Goal: Task Accomplishment & Management: Complete application form

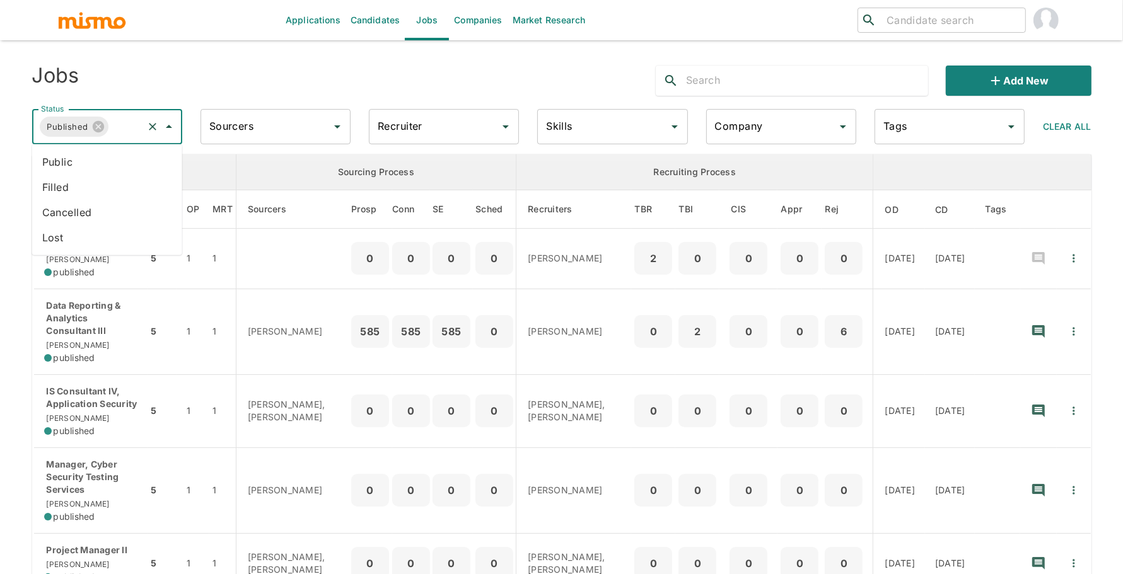
click at [132, 134] on input "Status" at bounding box center [125, 127] width 30 height 24
click at [115, 163] on li "Public" at bounding box center [107, 161] width 150 height 25
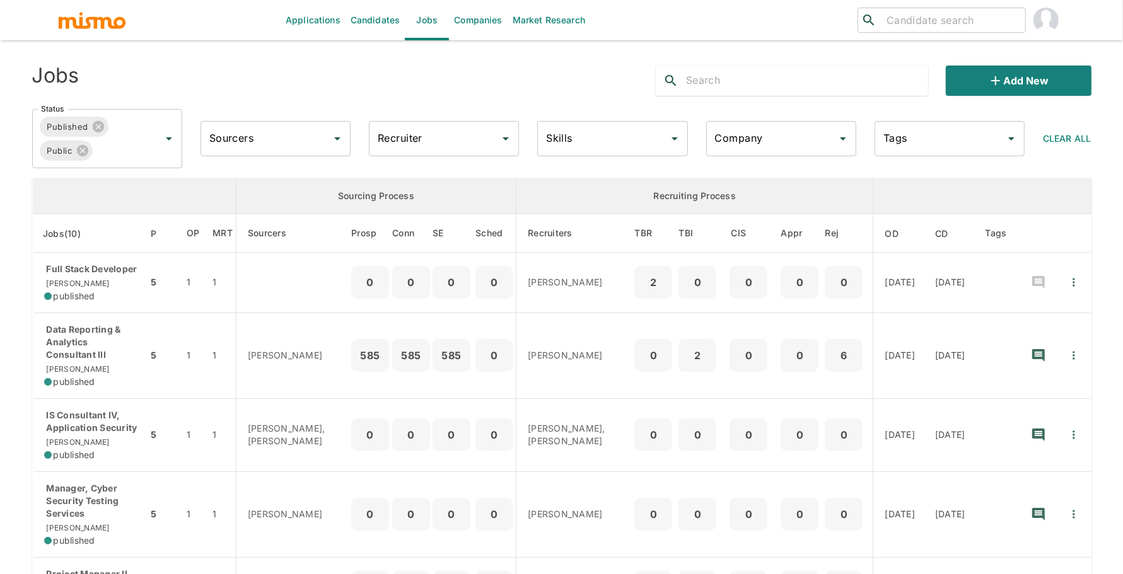
click at [418, 148] on input "Recruiter" at bounding box center [435, 139] width 120 height 24
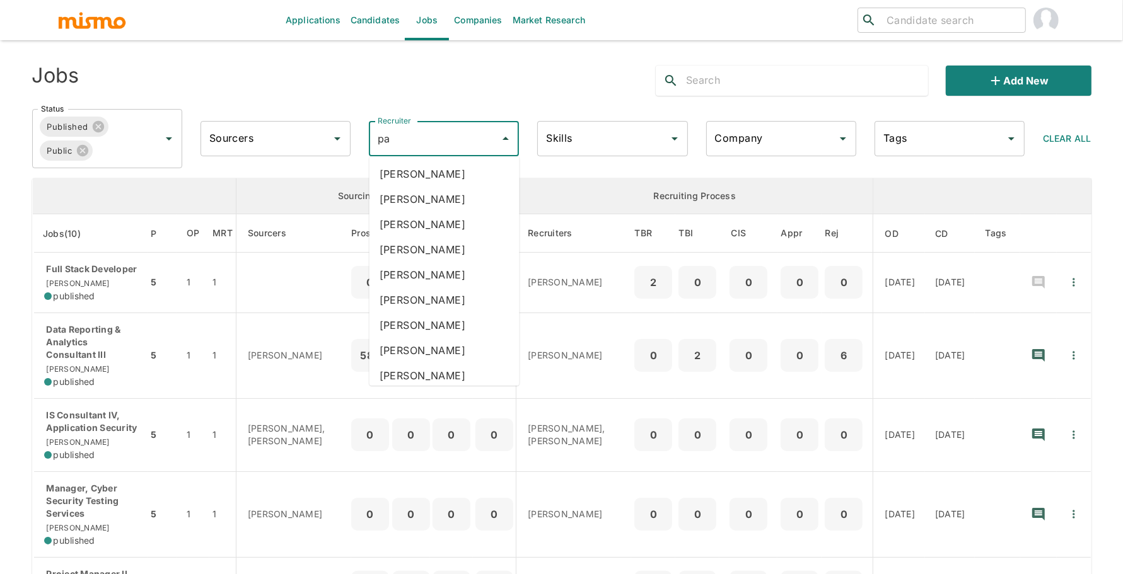
type input "pao"
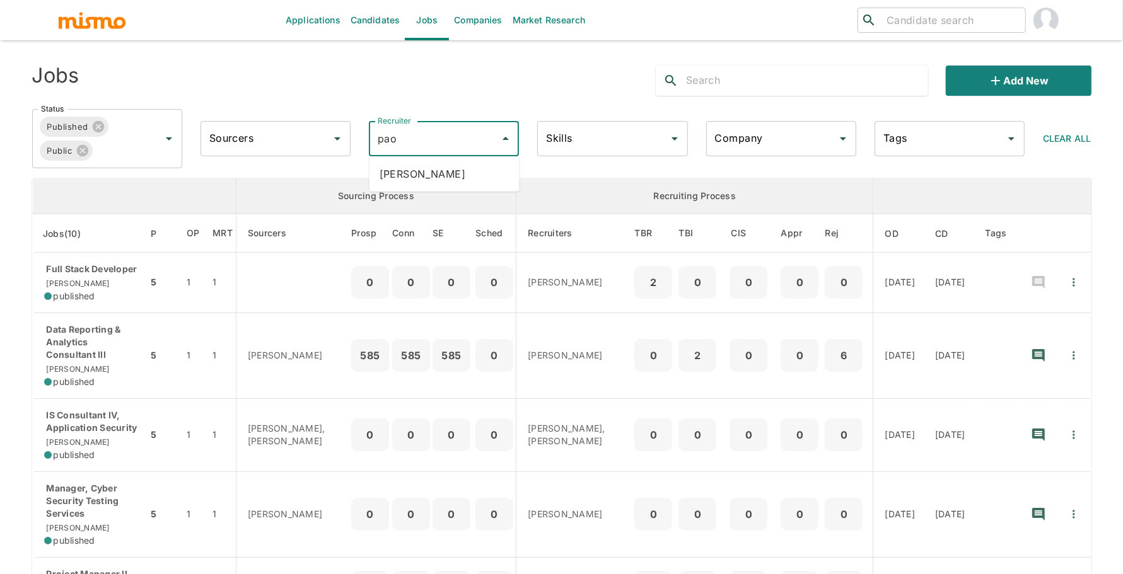
click at [446, 172] on li "[PERSON_NAME]" at bounding box center [445, 173] width 150 height 25
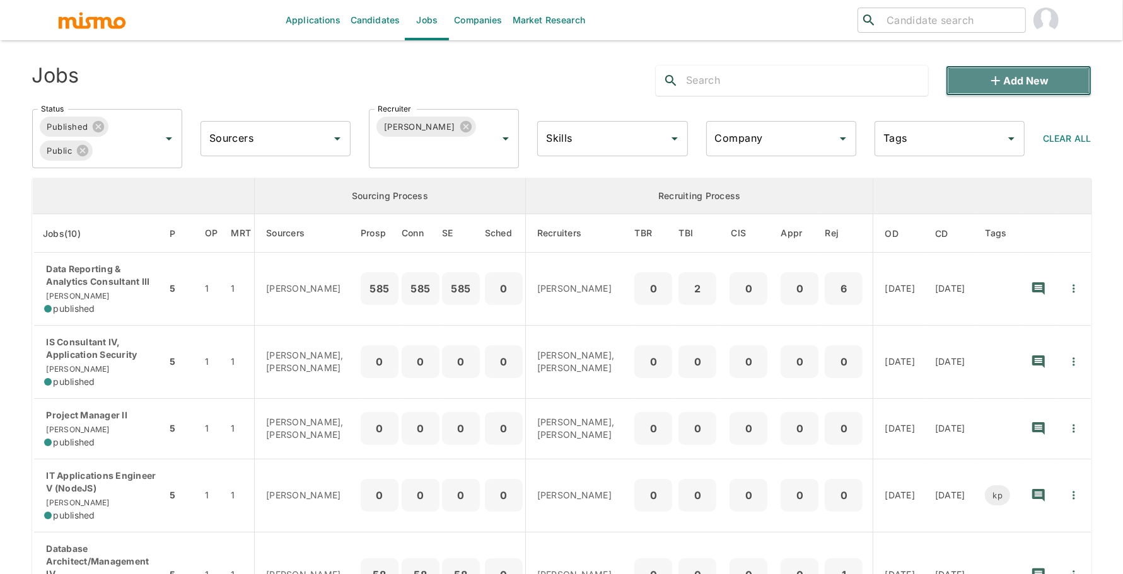
click at [1009, 88] on button "Add new" at bounding box center [1018, 81] width 145 height 30
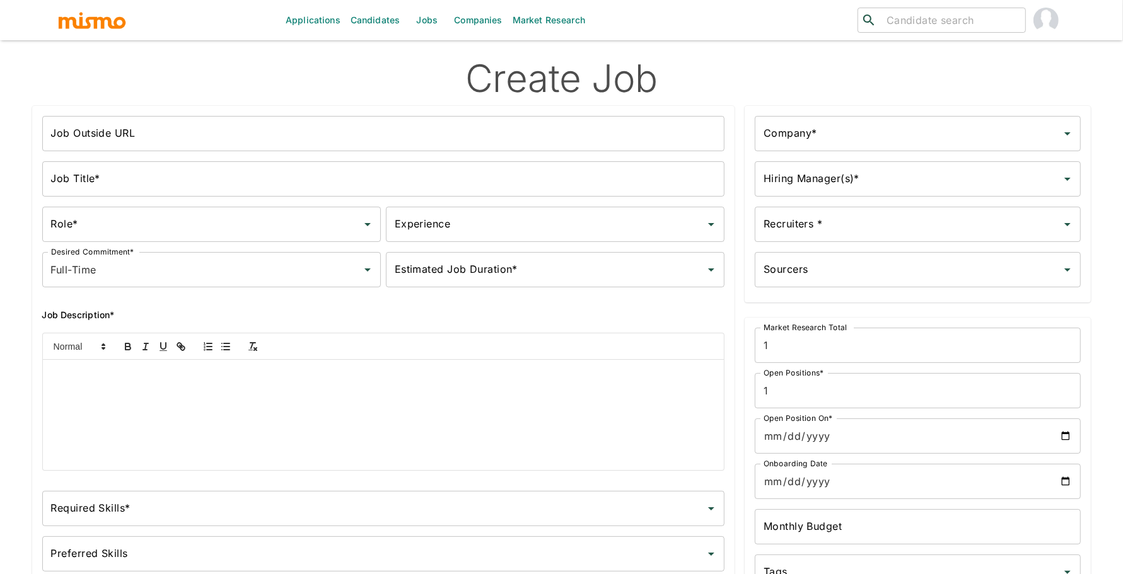
click at [289, 178] on input "Job Title*" at bounding box center [383, 178] width 683 height 35
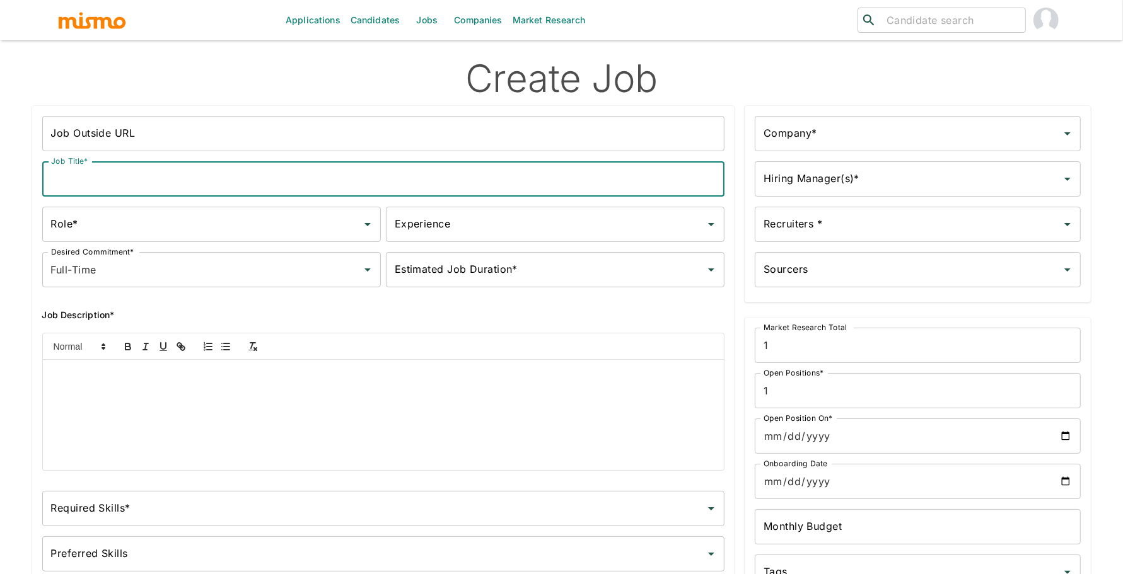
click at [98, 179] on input "Job Title*" at bounding box center [383, 178] width 683 height 35
paste input "Supv, Operations"
type input "Supv, Operations"
click at [113, 221] on input "Role*" at bounding box center [202, 225] width 308 height 24
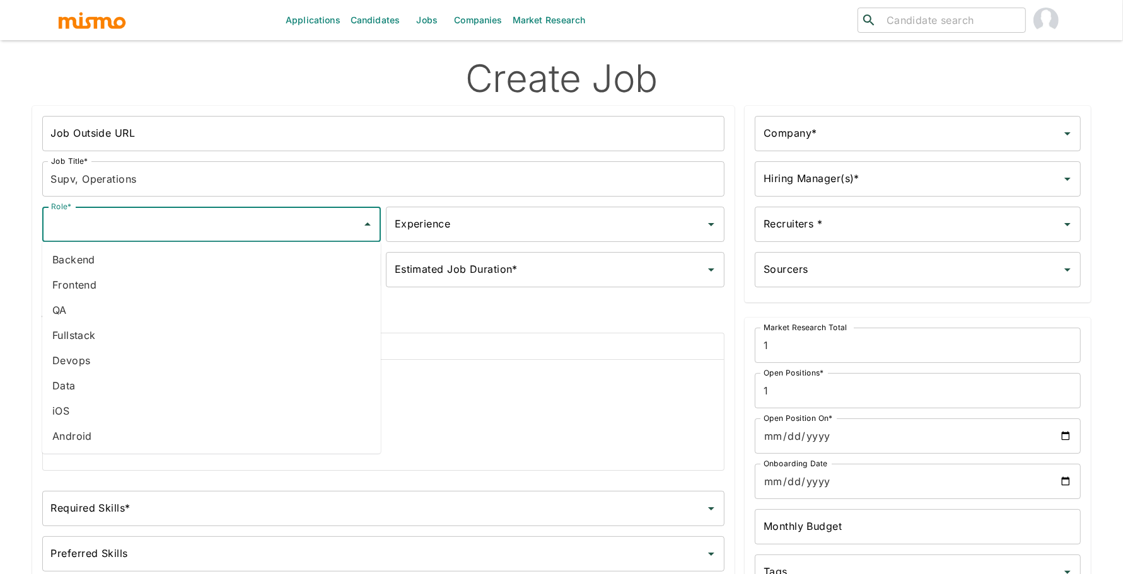
click at [109, 363] on li "Devops" at bounding box center [211, 360] width 339 height 25
type input "Devops"
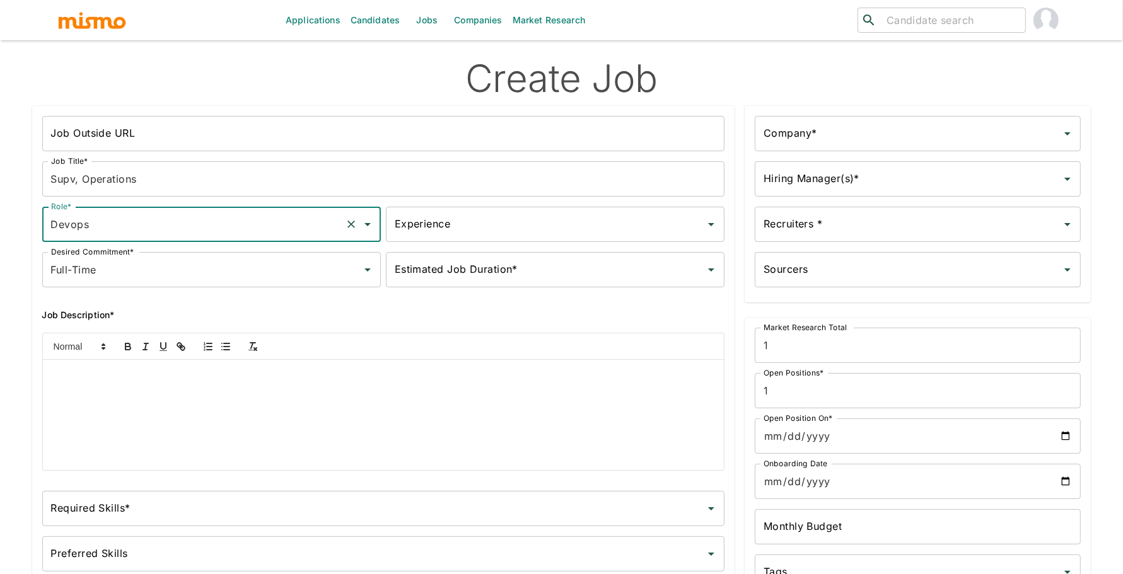
click at [477, 233] on input "Experience" at bounding box center [546, 225] width 308 height 24
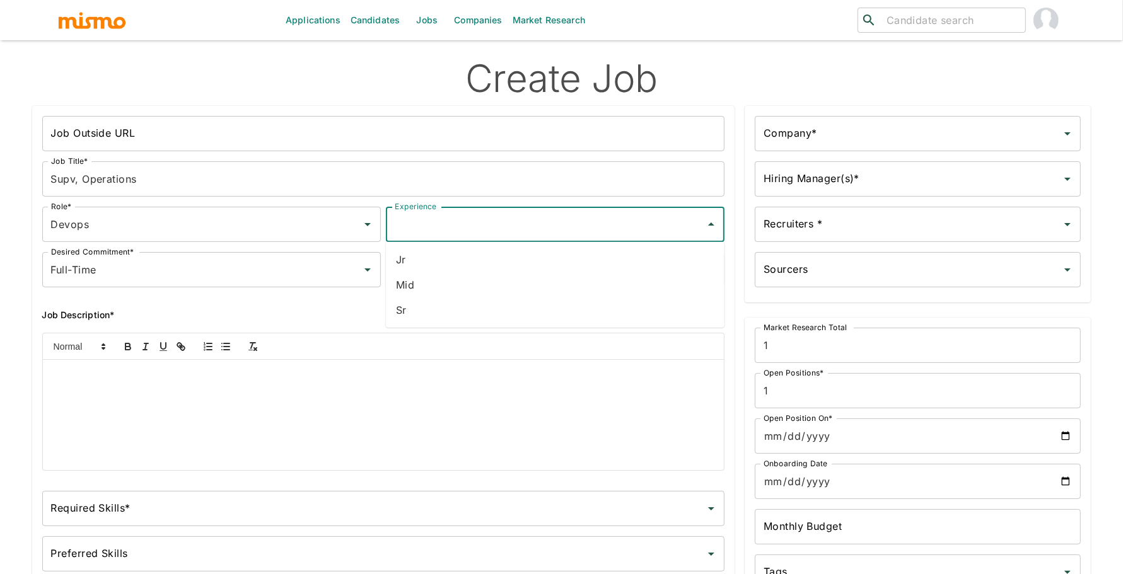
click at [462, 319] on li "Sr" at bounding box center [555, 310] width 339 height 25
type input "Sr"
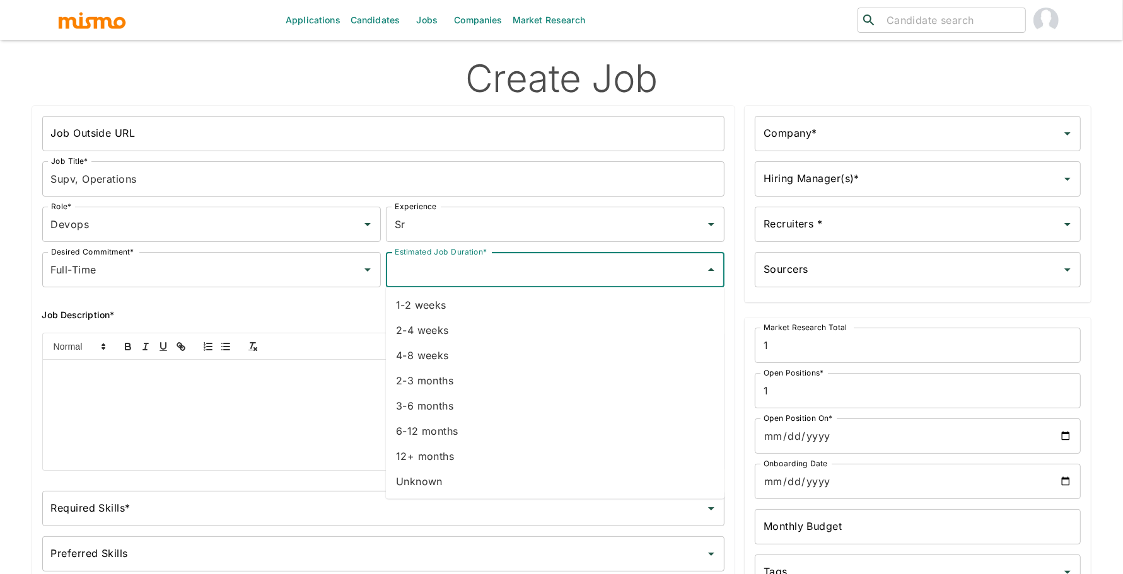
click at [403, 278] on input "Estimated Job Duration*" at bounding box center [546, 270] width 308 height 24
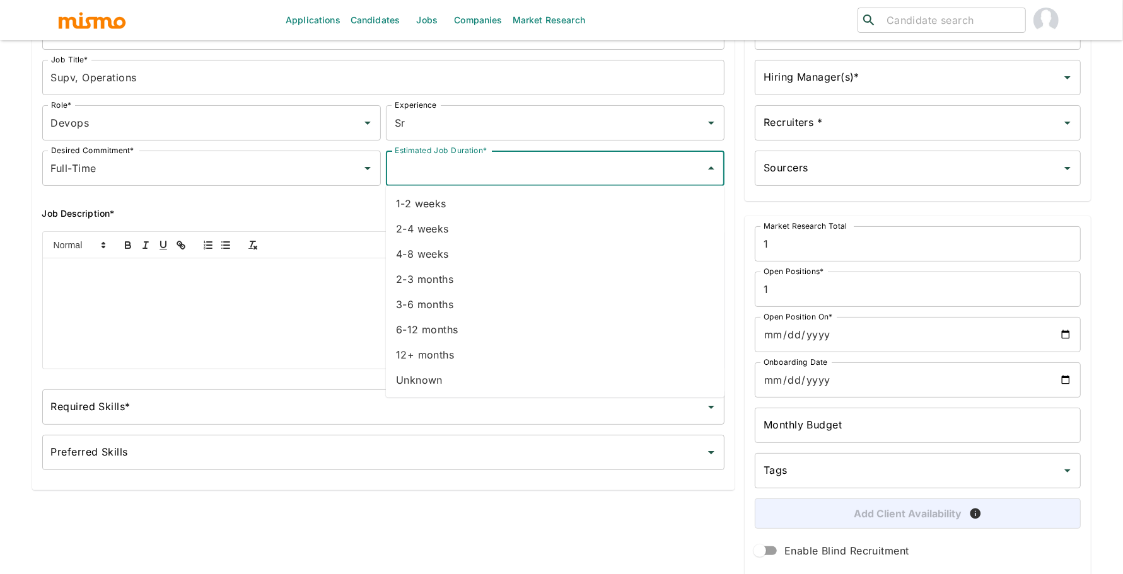
scroll to position [145, 0]
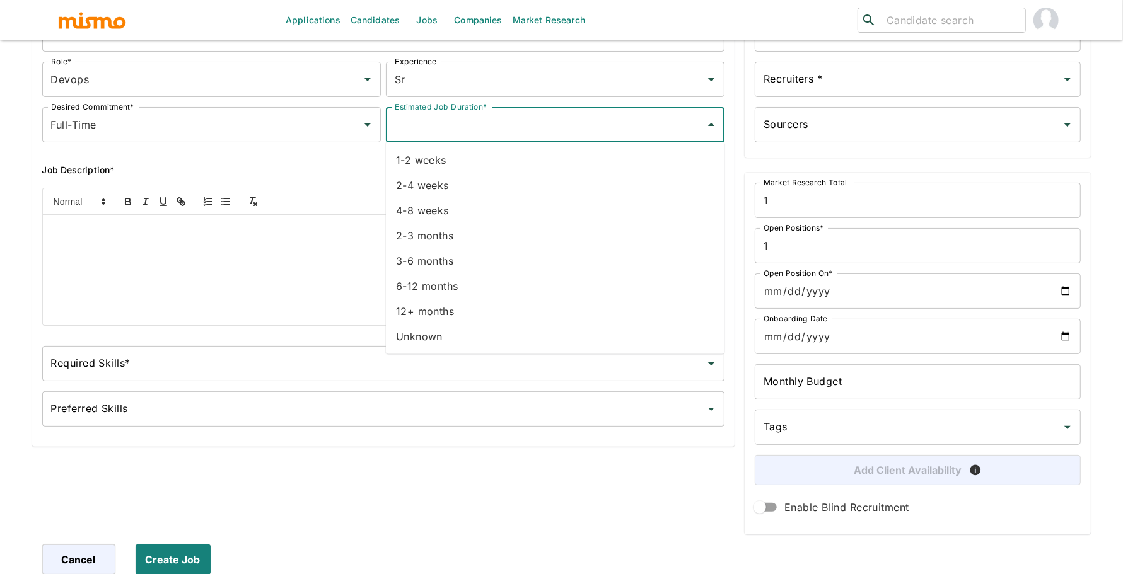
click at [420, 341] on li "Unknown" at bounding box center [555, 336] width 339 height 25
type input "Unknown"
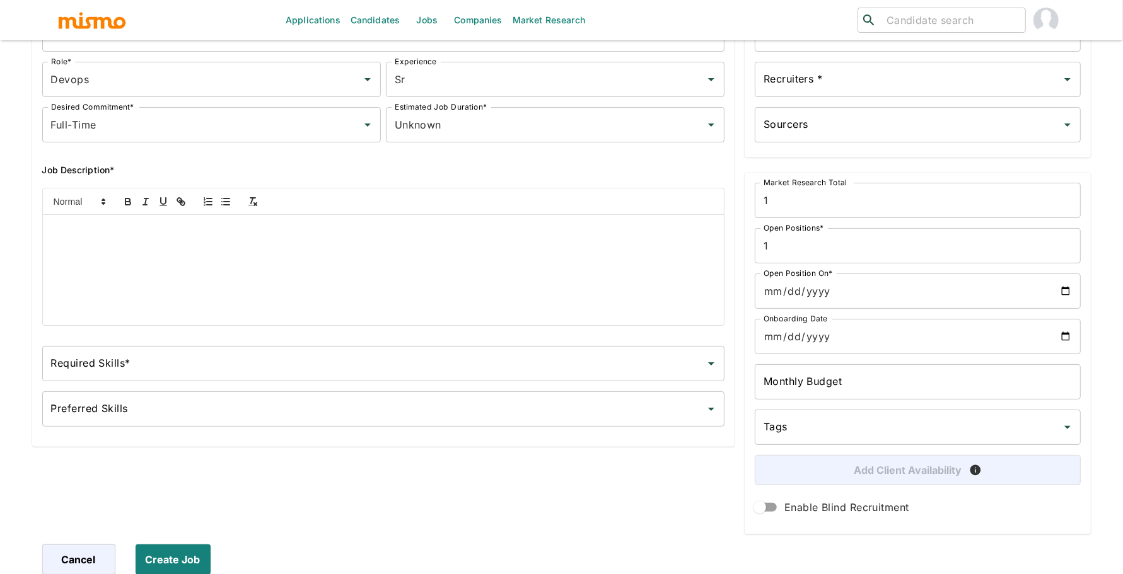
click at [339, 260] on div at bounding box center [384, 270] width 682 height 110
click at [226, 250] on div at bounding box center [384, 270] width 682 height 110
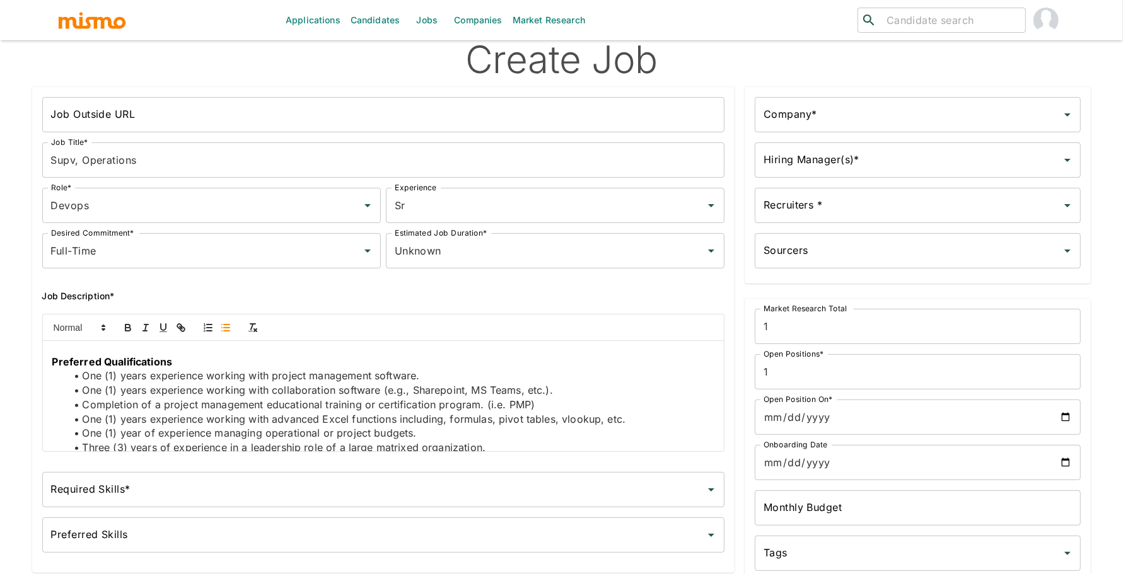
scroll to position [1112, 0]
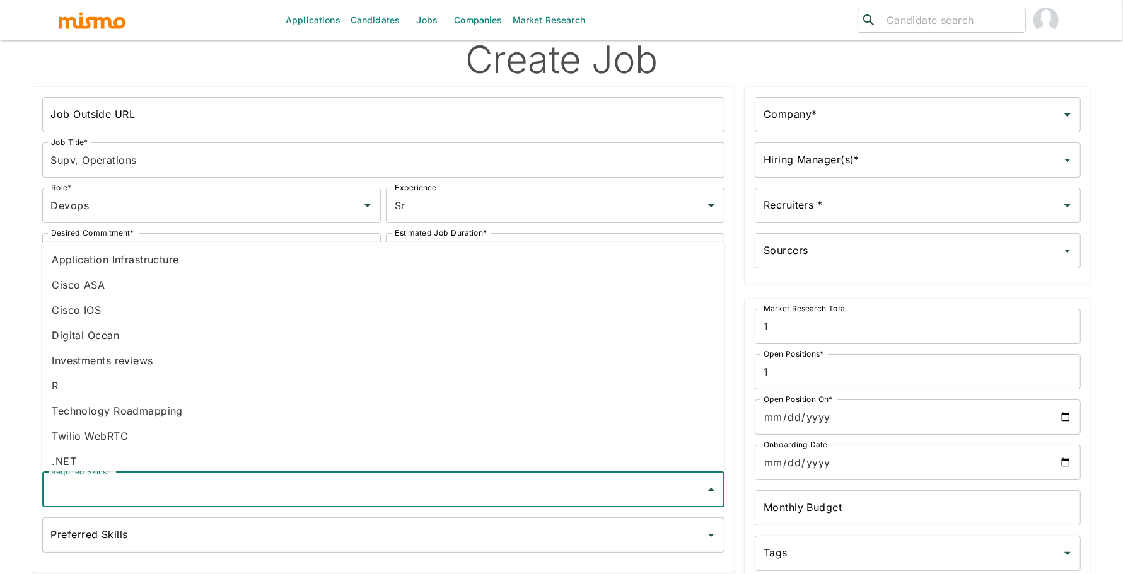
click at [240, 489] on input "Required Skills*" at bounding box center [374, 490] width 653 height 24
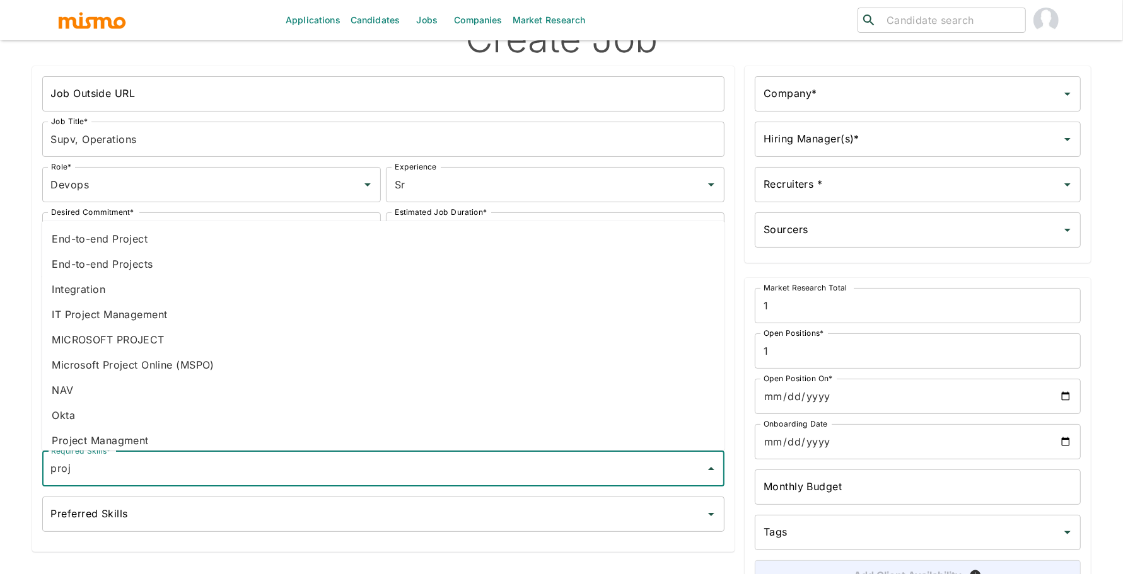
type input "proje"
click at [197, 316] on li "IT Project Management" at bounding box center [383, 313] width 683 height 25
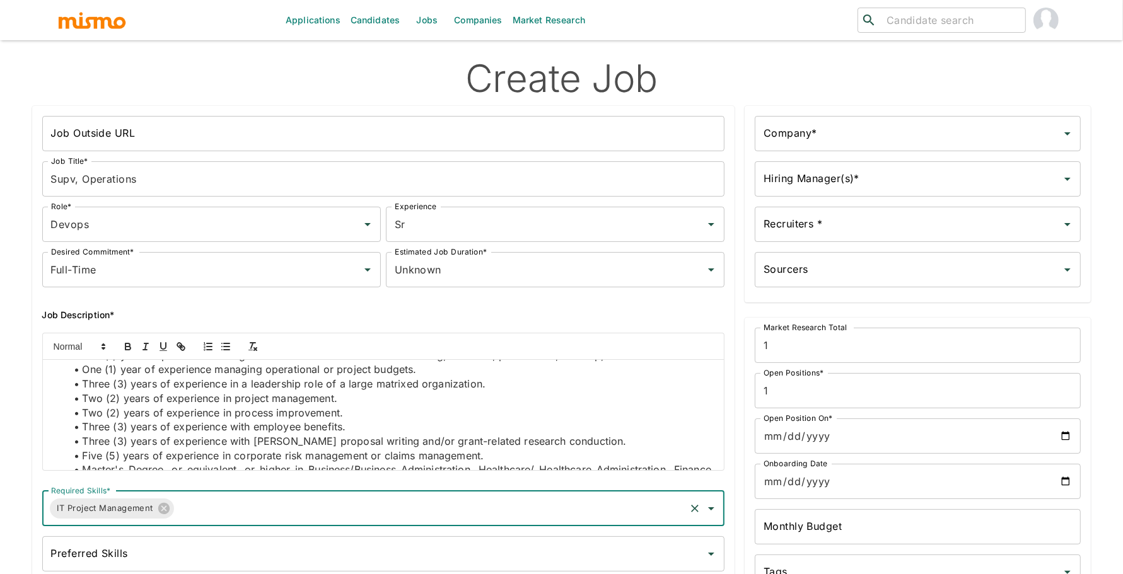
scroll to position [1208, 0]
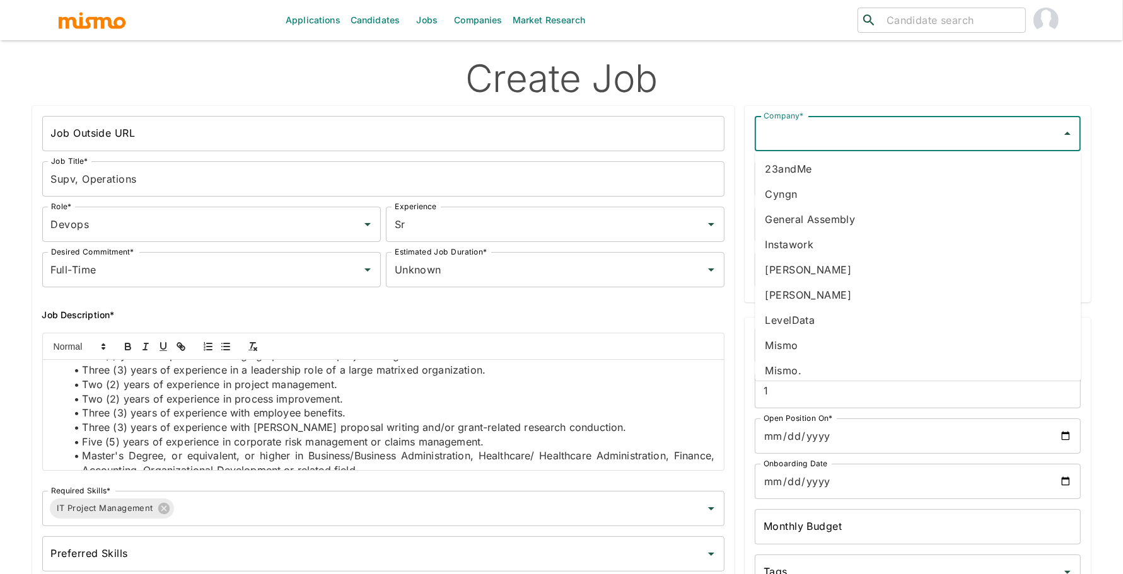
click at [871, 127] on input "Company*" at bounding box center [909, 134] width 296 height 24
click at [818, 303] on li "[PERSON_NAME]" at bounding box center [918, 295] width 326 height 25
type input "[PERSON_NAME]"
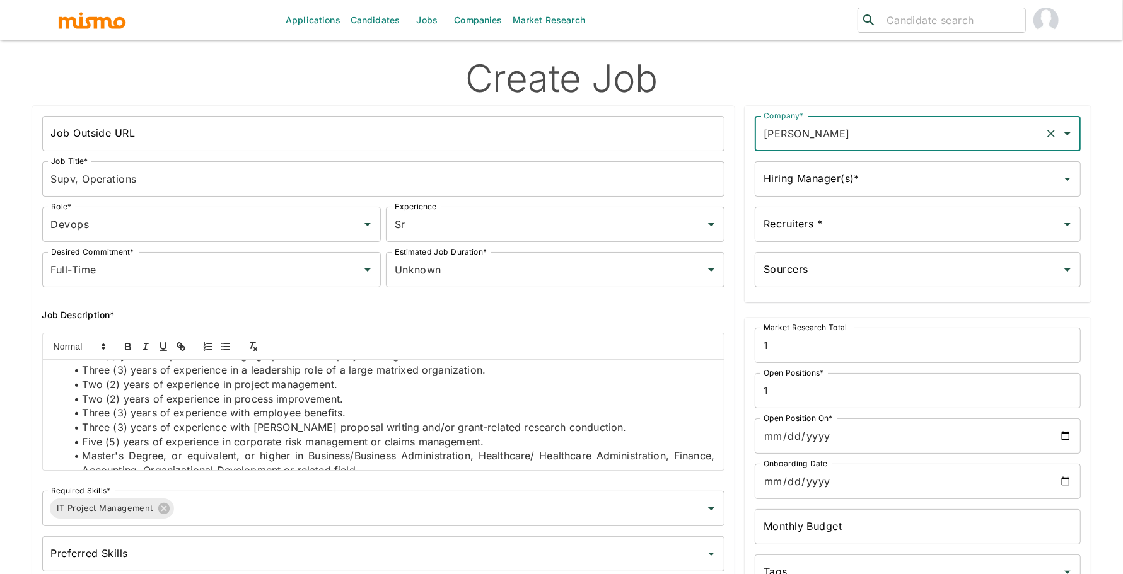
click at [814, 187] on input "Hiring Manager(s)*" at bounding box center [909, 179] width 296 height 24
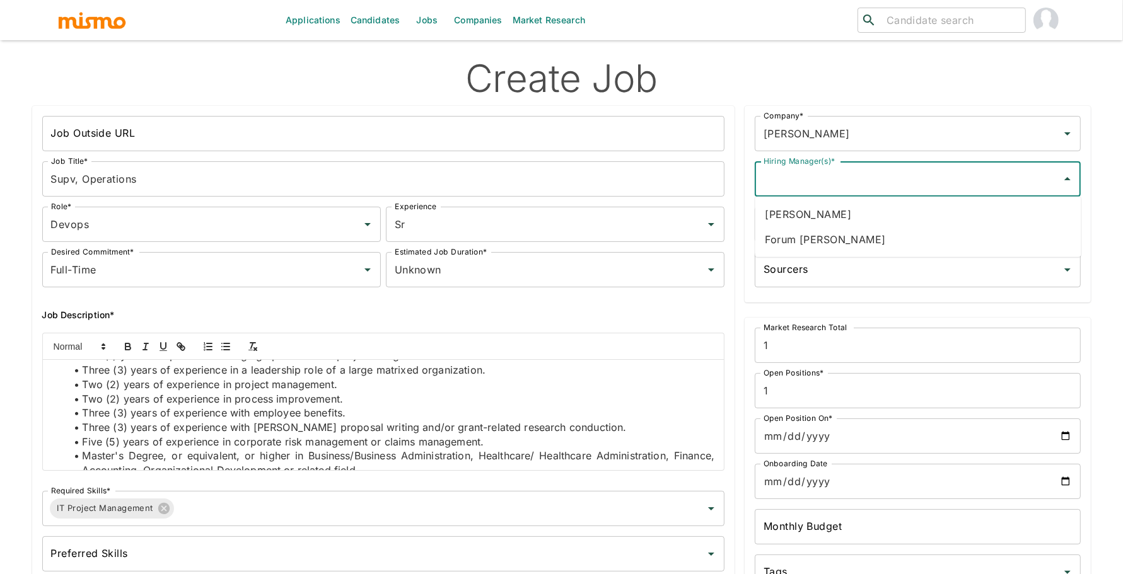
click at [810, 235] on li "Forum Desai" at bounding box center [918, 239] width 326 height 25
click at [810, 235] on input "Recruiters *" at bounding box center [909, 225] width 296 height 24
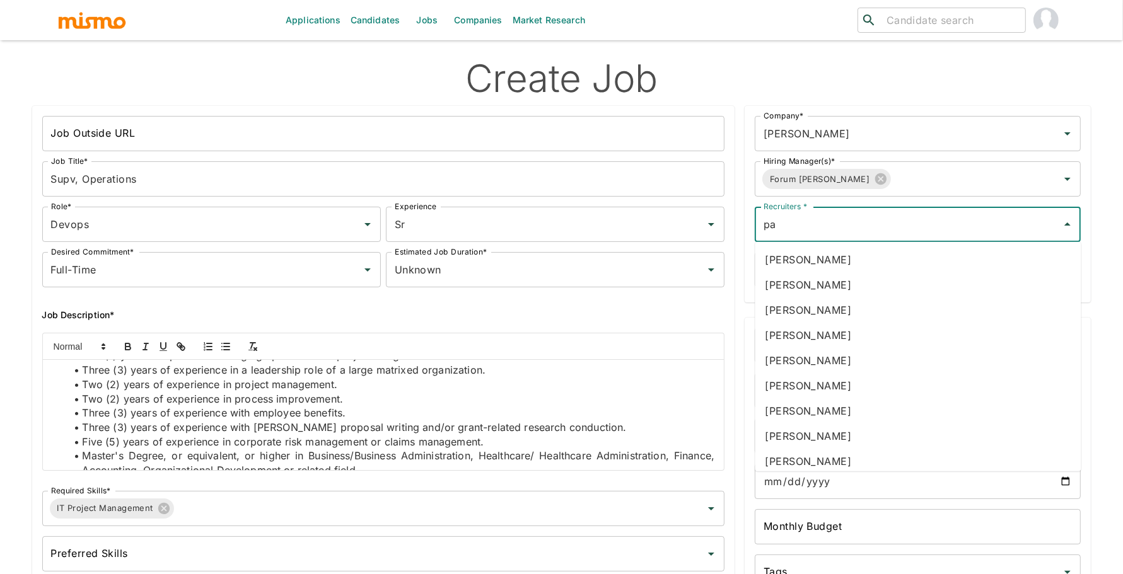
type input "pao"
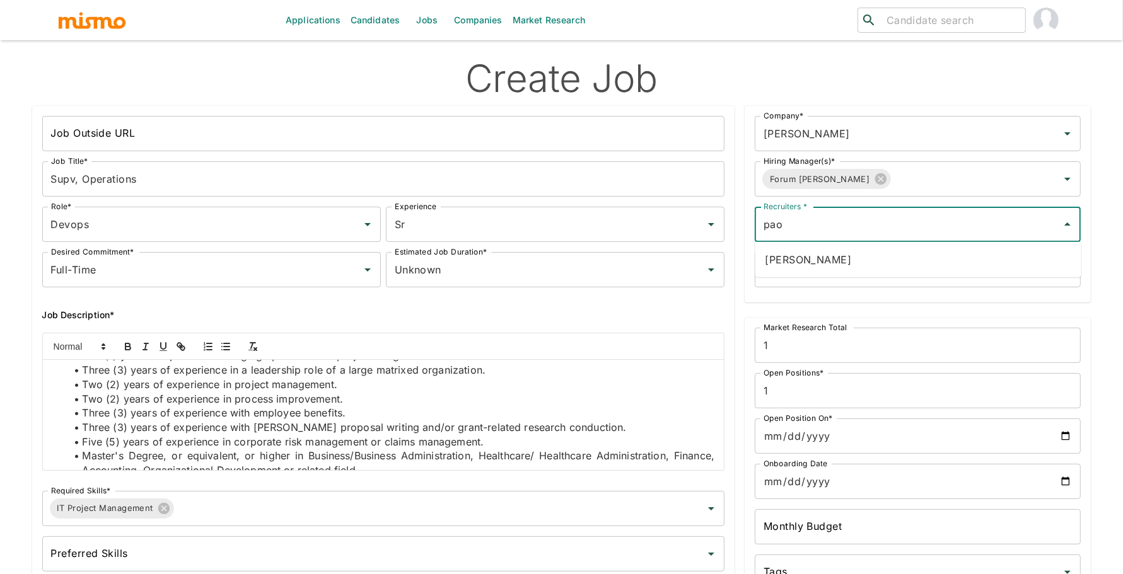
click at [796, 264] on li "Paola Pacheco" at bounding box center [918, 259] width 326 height 25
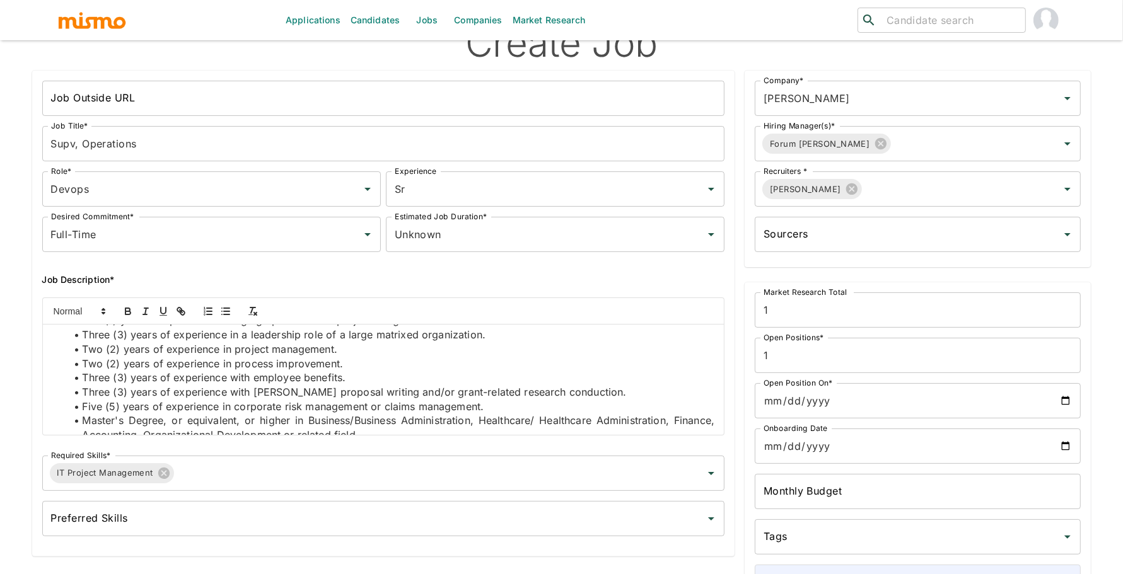
scroll to position [42, 0]
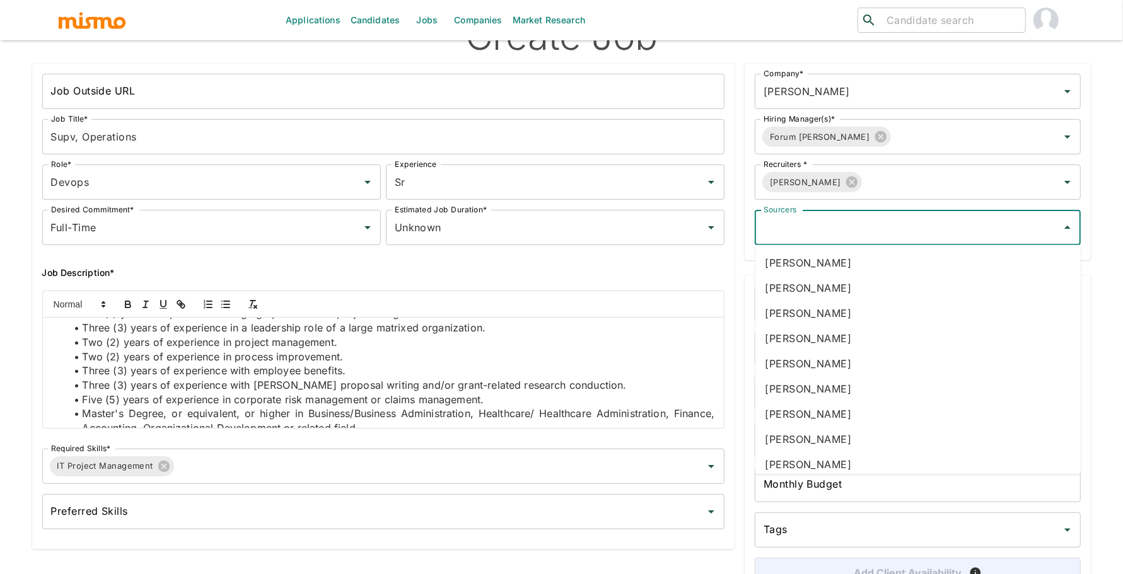
click at [801, 239] on input "Sourcers" at bounding box center [909, 228] width 296 height 24
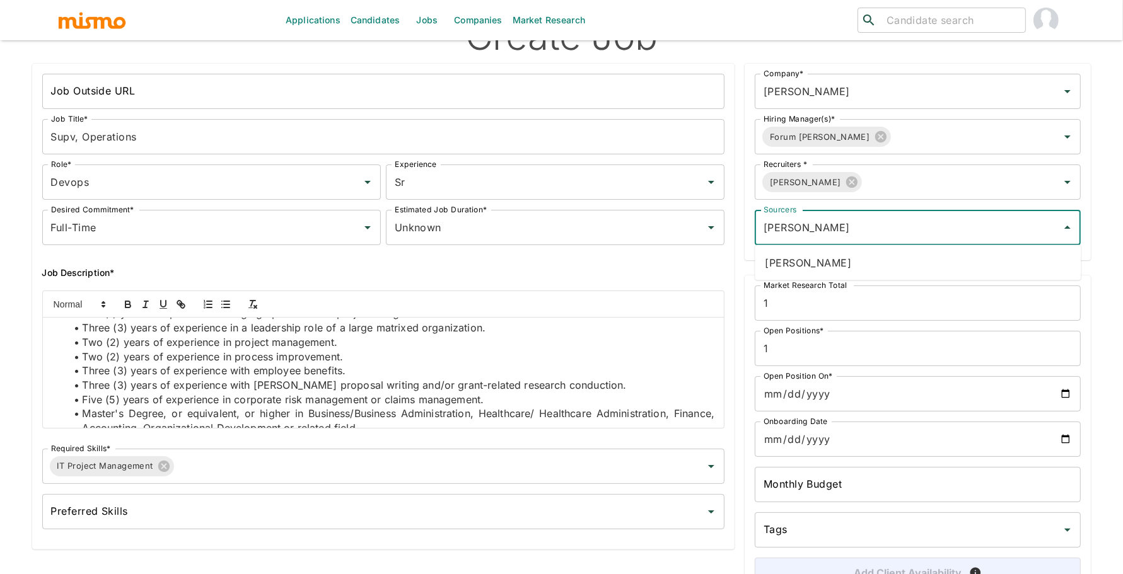
type input "danie"
click at [819, 261] on li "Daniela Zito" at bounding box center [918, 262] width 326 height 25
click at [909, 392] on input "Open Position On*" at bounding box center [918, 393] width 326 height 35
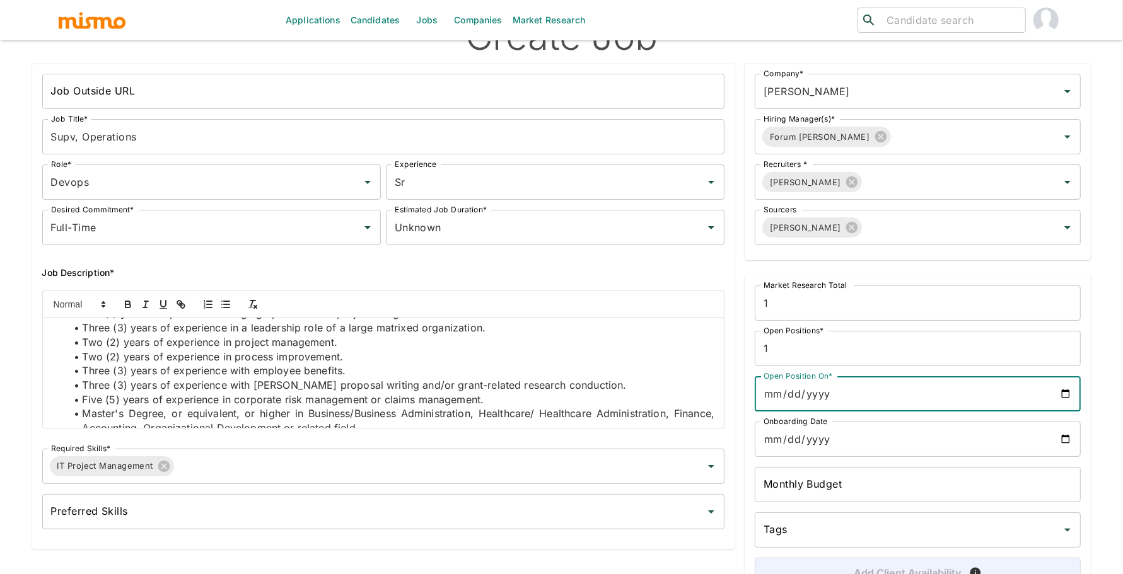
click at [1063, 392] on input "Open Position On*" at bounding box center [918, 393] width 326 height 35
type input "2025-09-26"
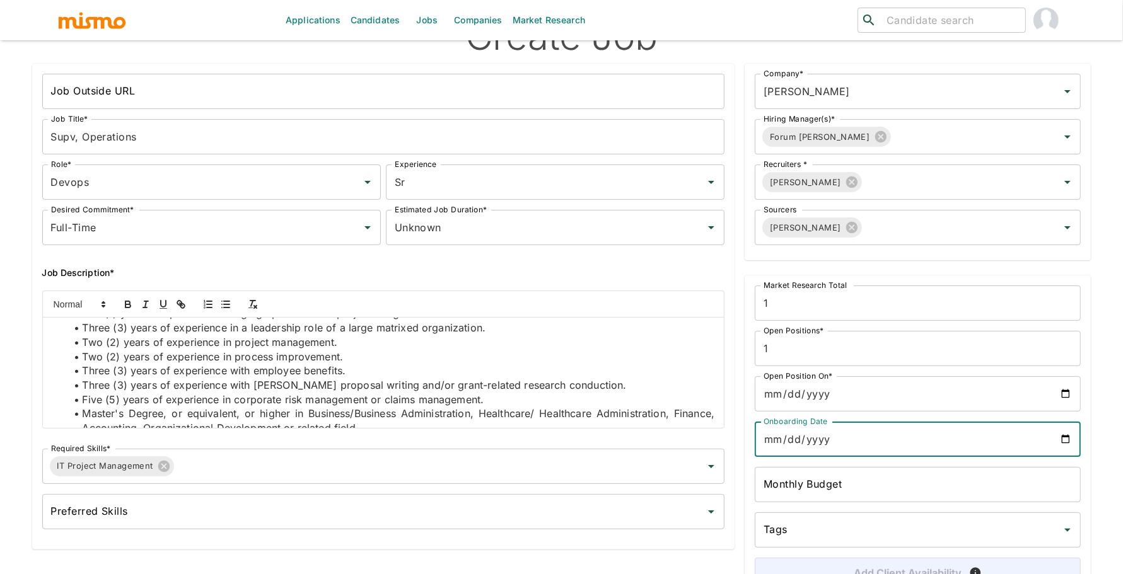
click at [854, 440] on input "Onboarding Date" at bounding box center [918, 439] width 326 height 35
click at [1070, 440] on input "Onboarding Date" at bounding box center [918, 439] width 326 height 35
type input "2026-02-23"
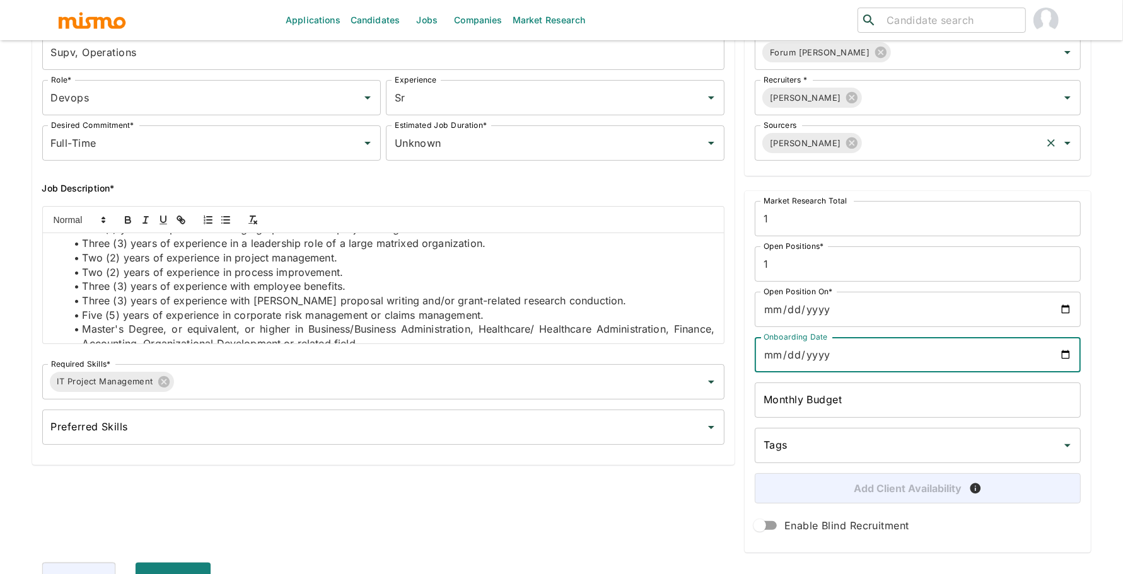
scroll to position [137, 0]
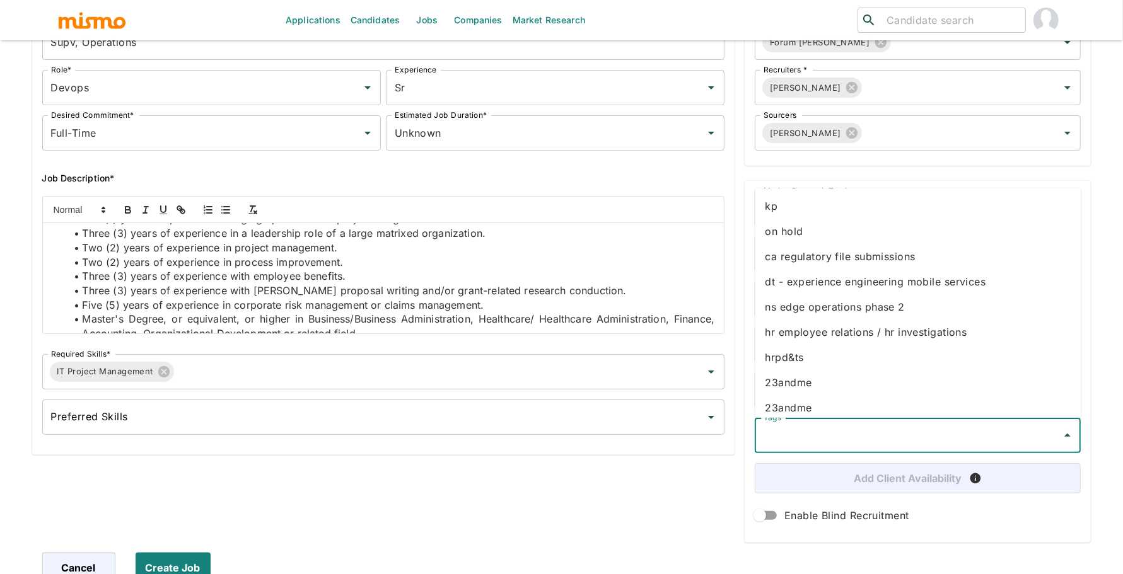
click at [798, 433] on input "Tags" at bounding box center [909, 436] width 296 height 24
click at [796, 206] on li "kp" at bounding box center [918, 205] width 326 height 25
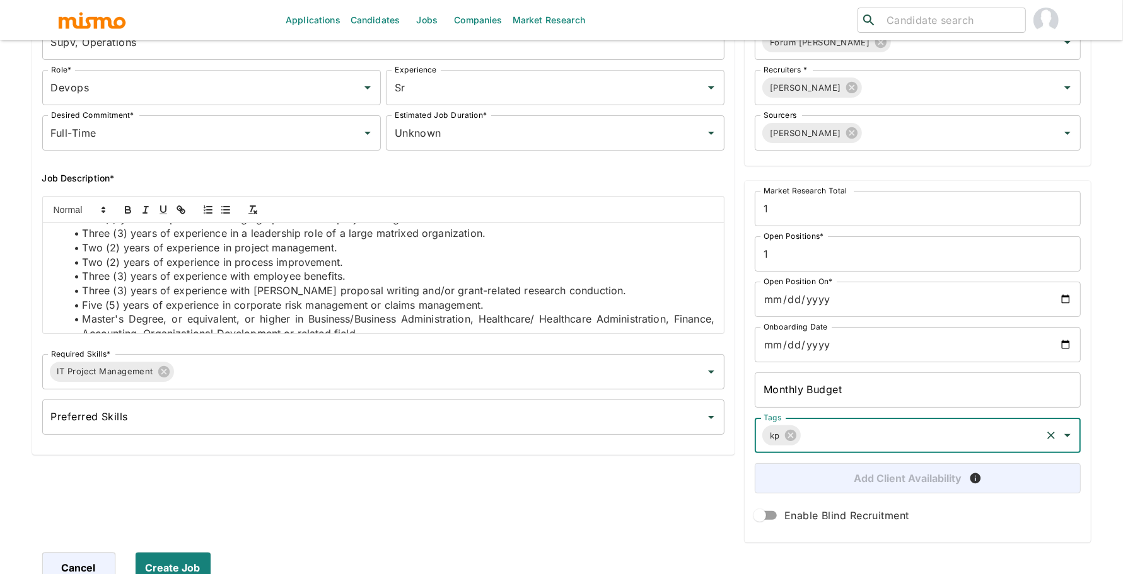
scroll to position [145, 0]
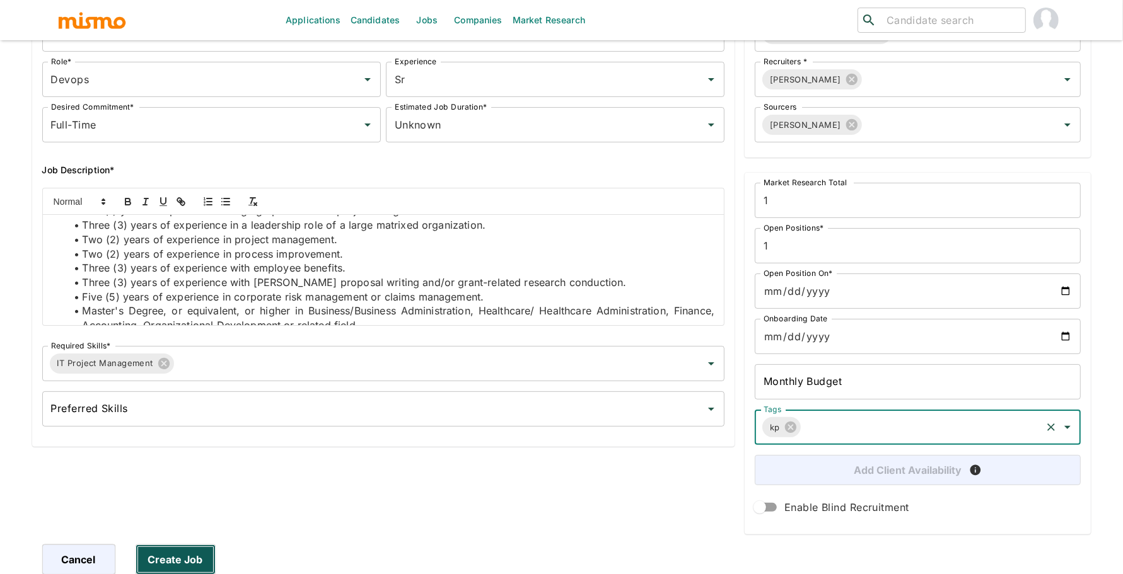
click at [175, 557] on button "Create Job" at bounding box center [176, 560] width 80 height 30
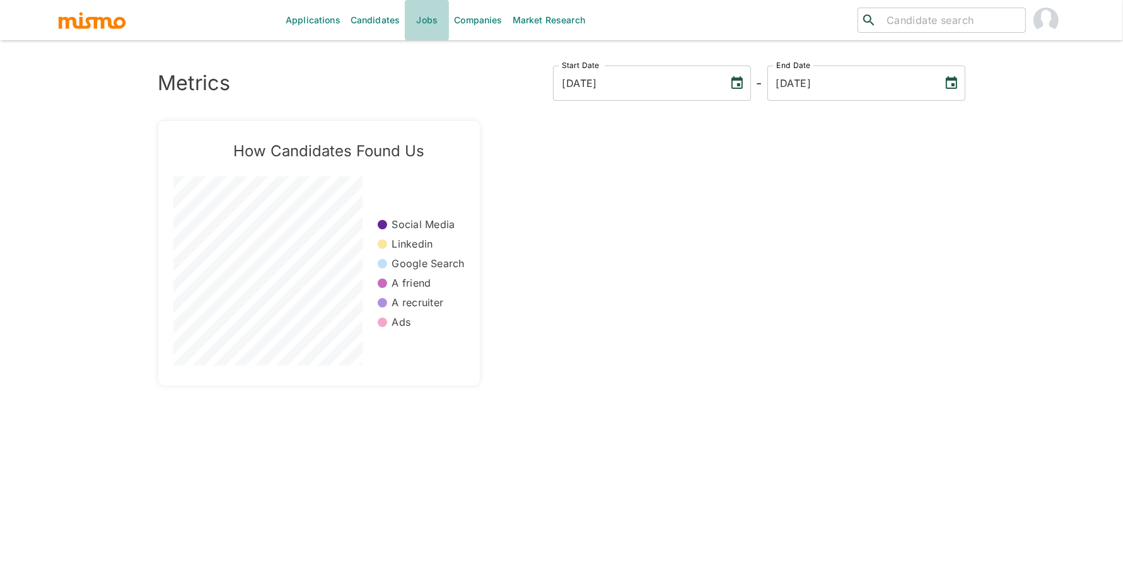
click at [430, 19] on link "Jobs" at bounding box center [427, 20] width 44 height 40
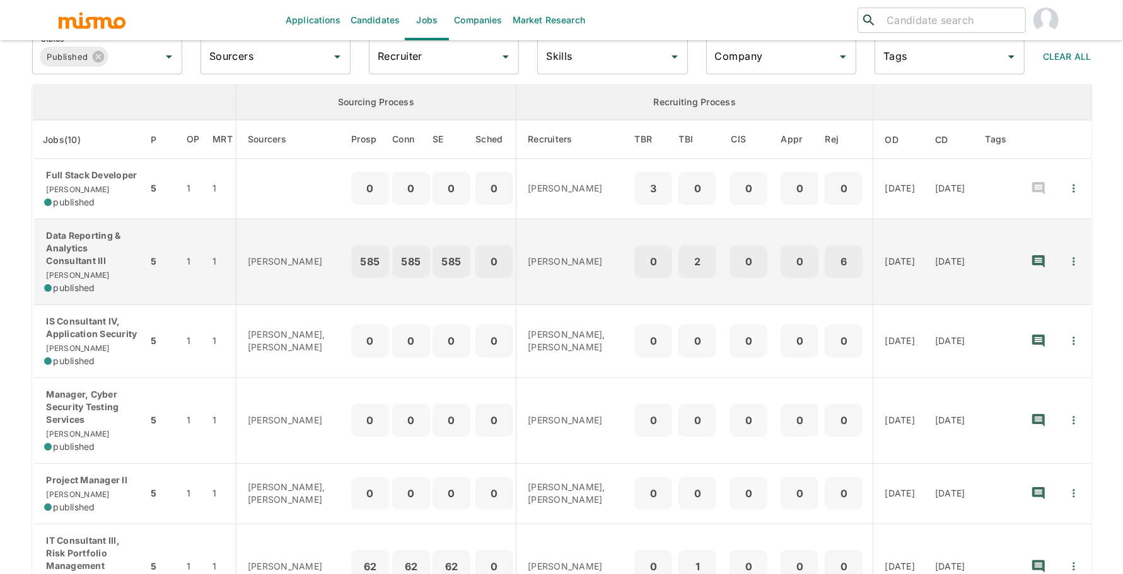
scroll to position [69, 0]
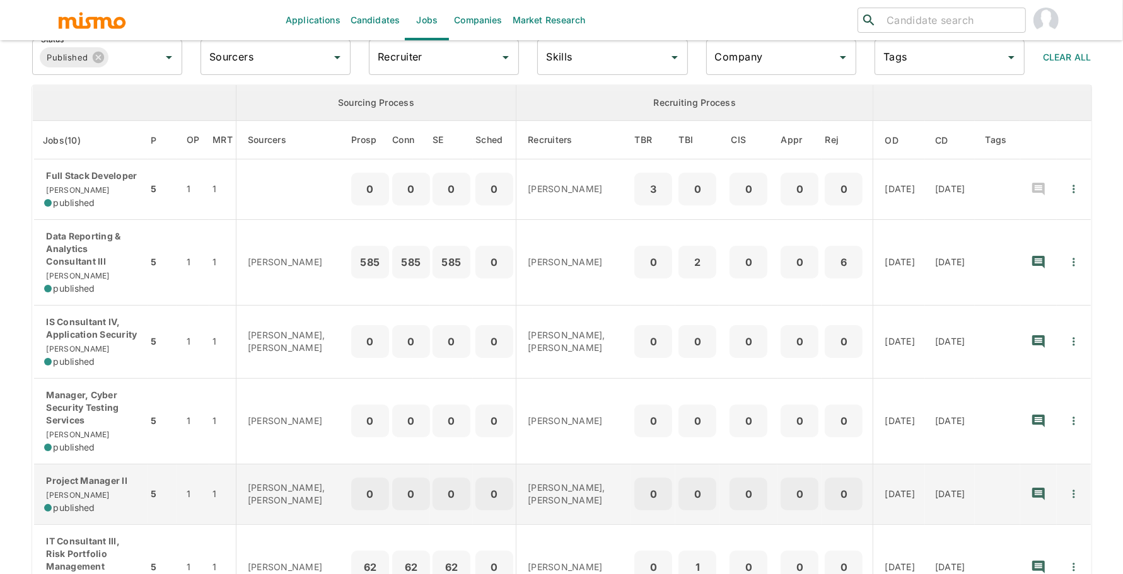
click at [102, 498] on div "Project Manager II Kaiser published" at bounding box center [91, 495] width 94 height 40
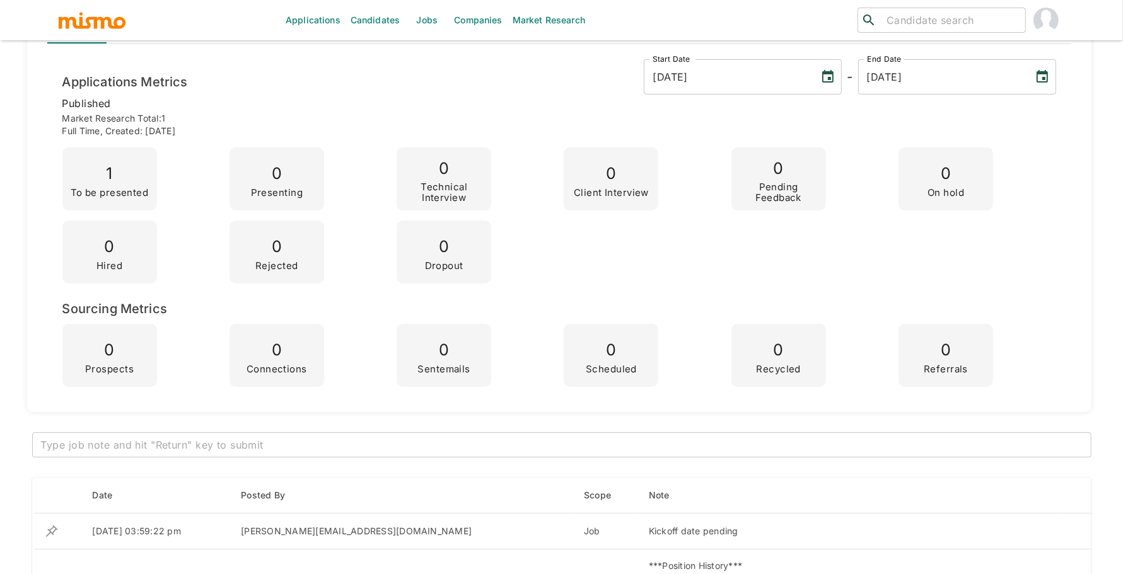
scroll to position [353, 0]
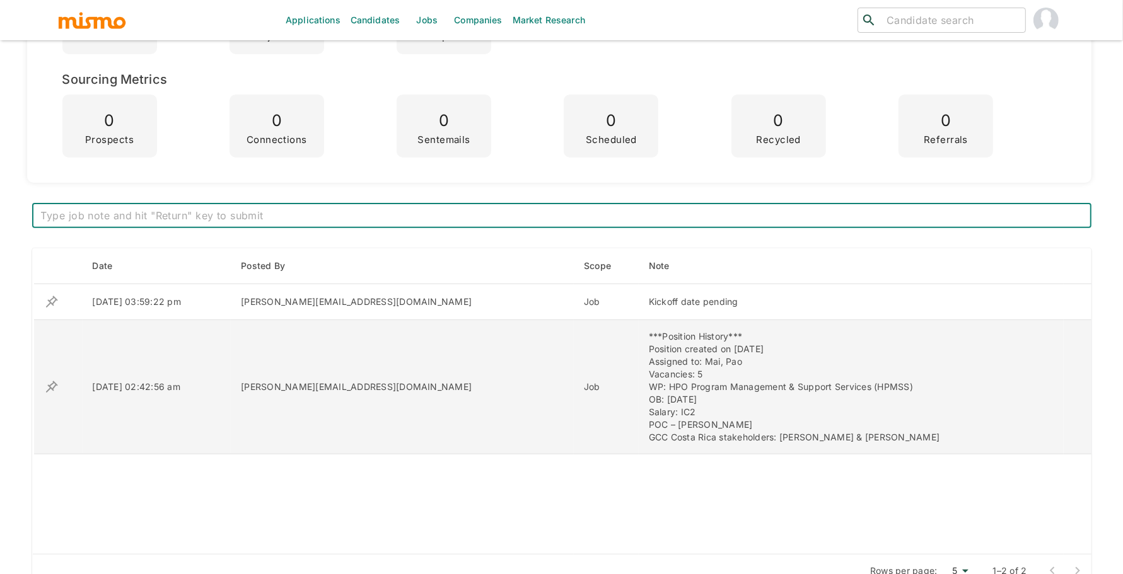
click at [639, 339] on td "***Position History*** Position created on September 26th Assigned to: Mai, Pao…" at bounding box center [851, 387] width 425 height 134
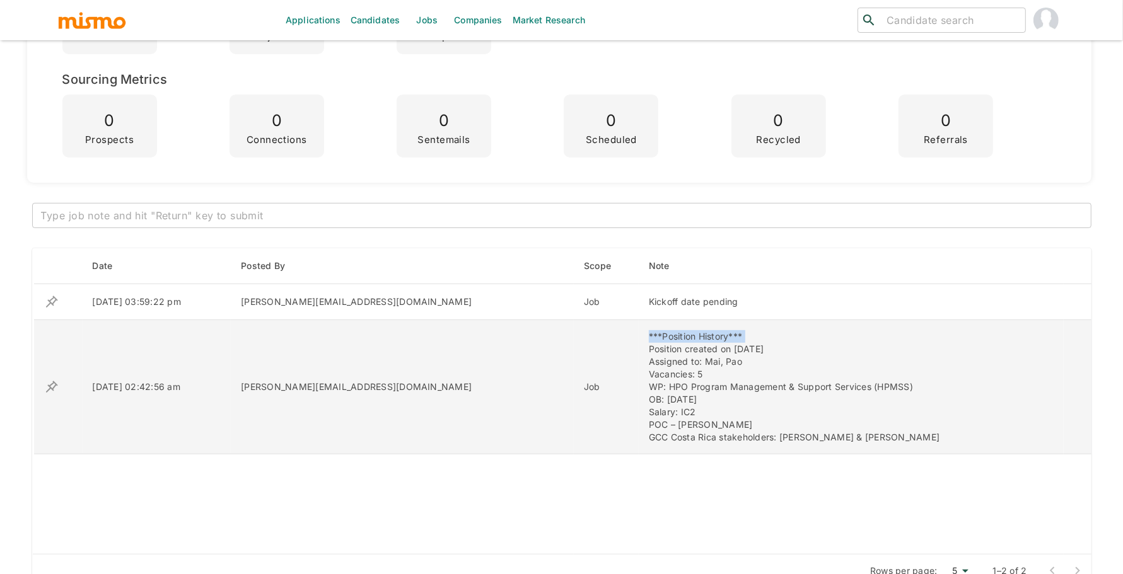
click at [639, 339] on td "***Position History*** Position created on September 26th Assigned to: Mai, Pao…" at bounding box center [851, 387] width 425 height 134
click at [649, 434] on div "***Position History*** Position created on September 26th Assigned to: Mai, Pao…" at bounding box center [851, 387] width 405 height 114
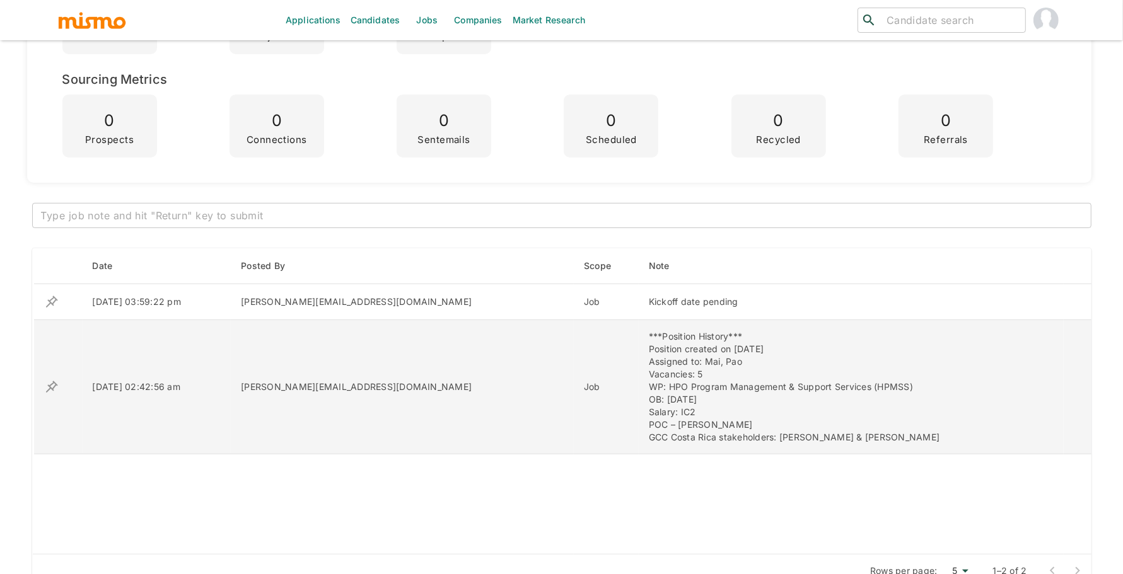
click at [649, 441] on div "***Position History*** Position created on September 26th Assigned to: Mai, Pao…" at bounding box center [851, 387] width 405 height 114
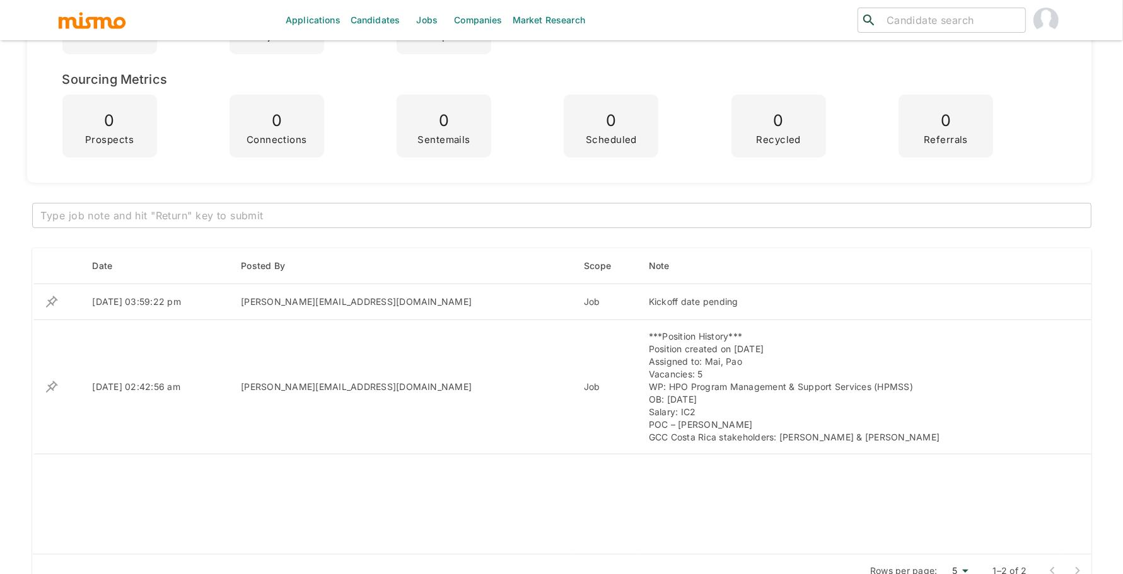
drag, startPoint x: 511, startPoint y: 339, endPoint x: 698, endPoint y: 463, distance: 225.1
click at [698, 463] on tbody "09/30/2025 03:59:22 pm maia@mismo.team Job Kickoff date pending 09/26/2025 02:4…" at bounding box center [562, 419] width 1059 height 271
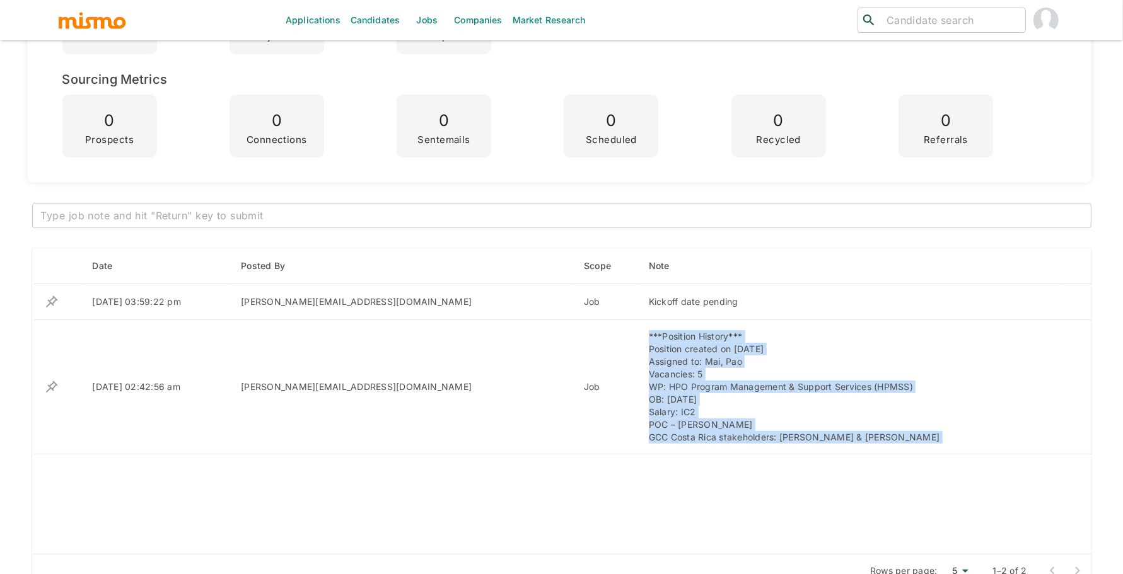
drag, startPoint x: 506, startPoint y: 334, endPoint x: 815, endPoint y: 454, distance: 330.8
click at [815, 454] on tbody "09/30/2025 03:59:22 pm maia@mismo.team Job Kickoff date pending 09/26/2025 02:4…" at bounding box center [562, 419] width 1059 height 271
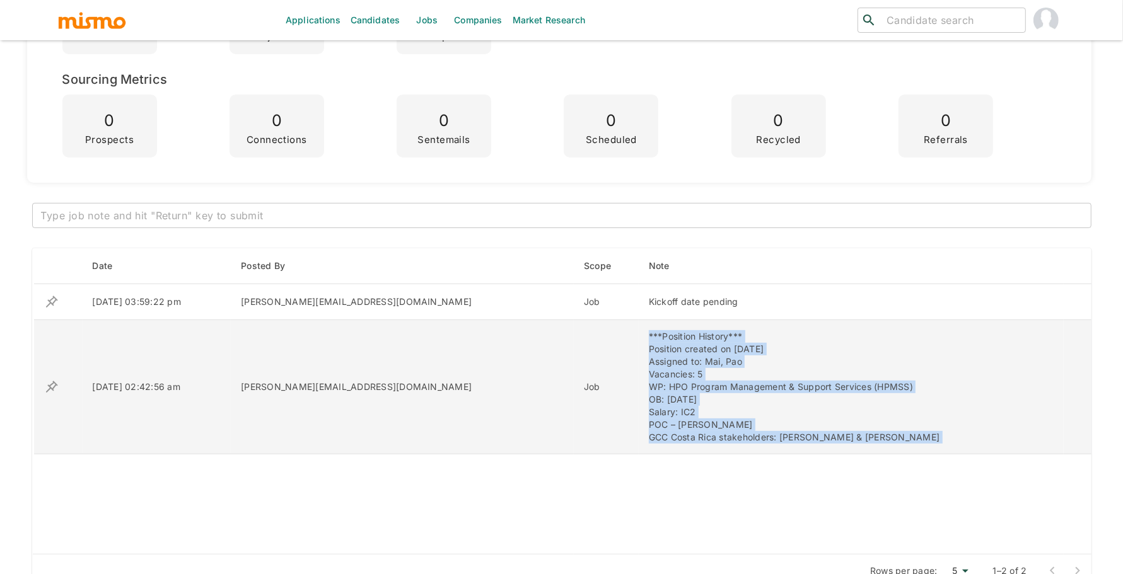
copy tr "***Position History*** Position created on September 26th Assigned to: Mai, Pao…"
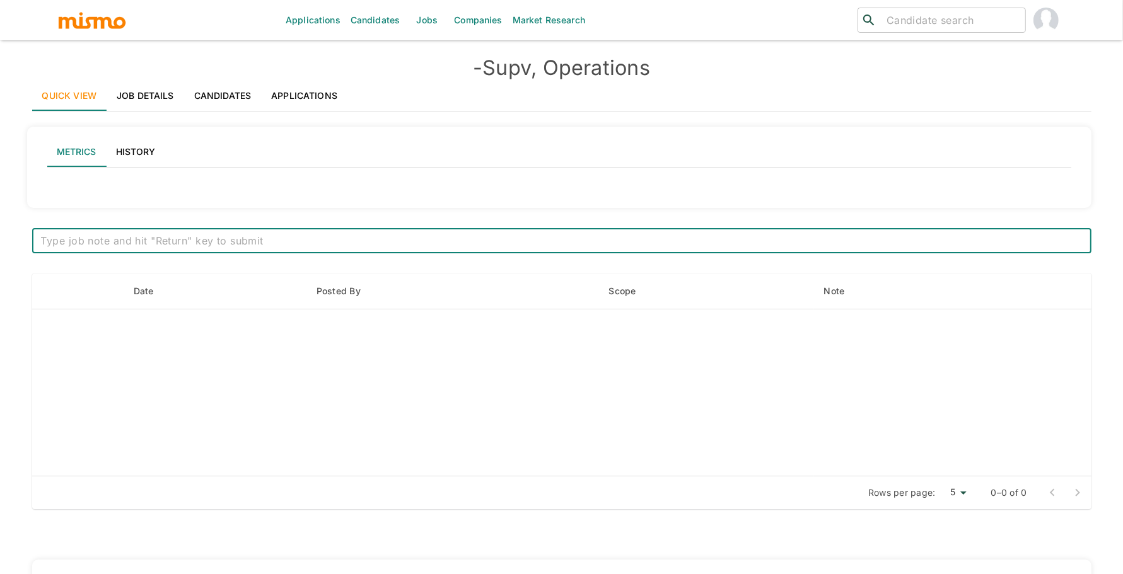
click at [149, 84] on link "Job Details" at bounding box center [146, 96] width 78 height 30
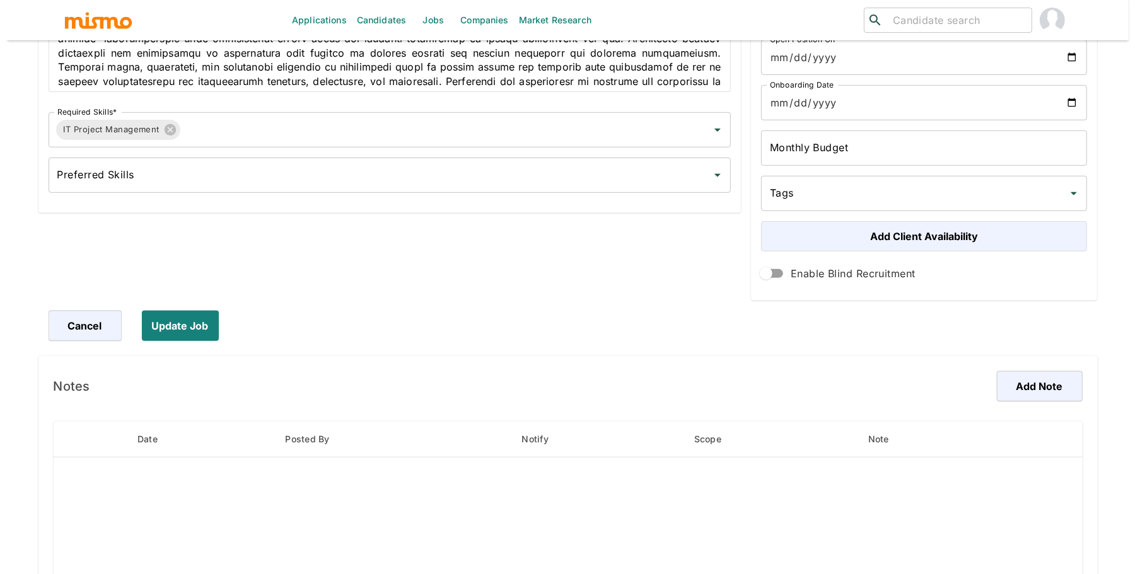
scroll to position [358, 0]
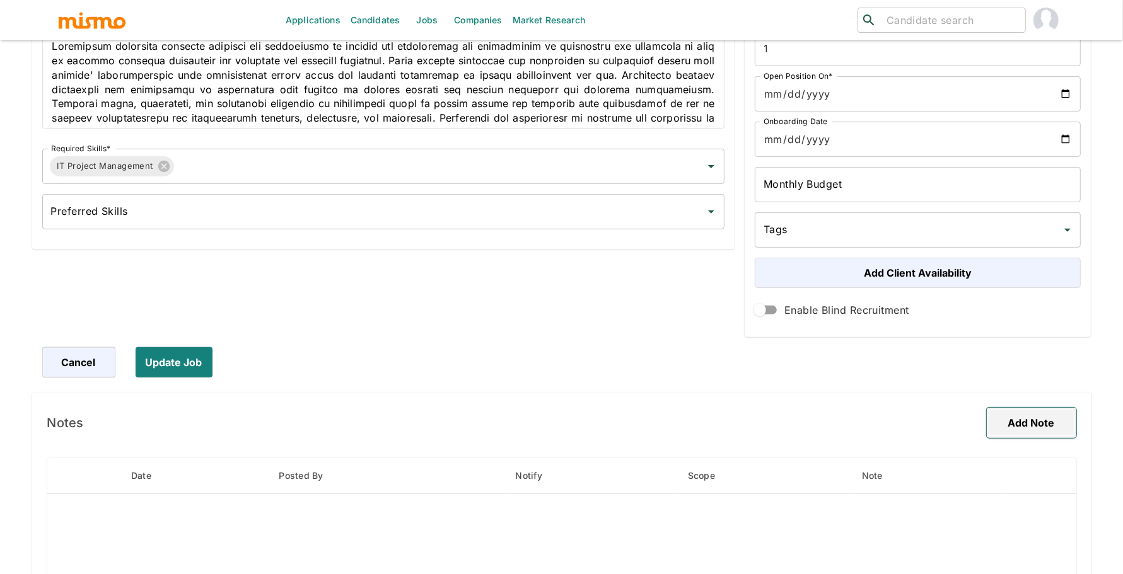
click at [1024, 419] on button "Add Note" at bounding box center [1032, 423] width 90 height 30
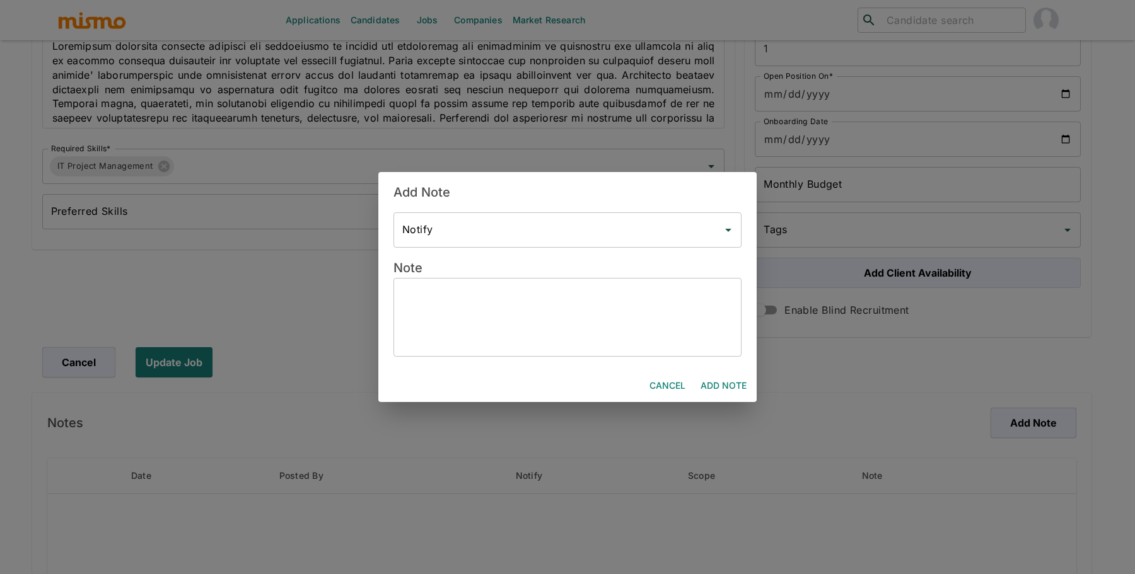
click at [522, 294] on textarea at bounding box center [567, 317] width 330 height 58
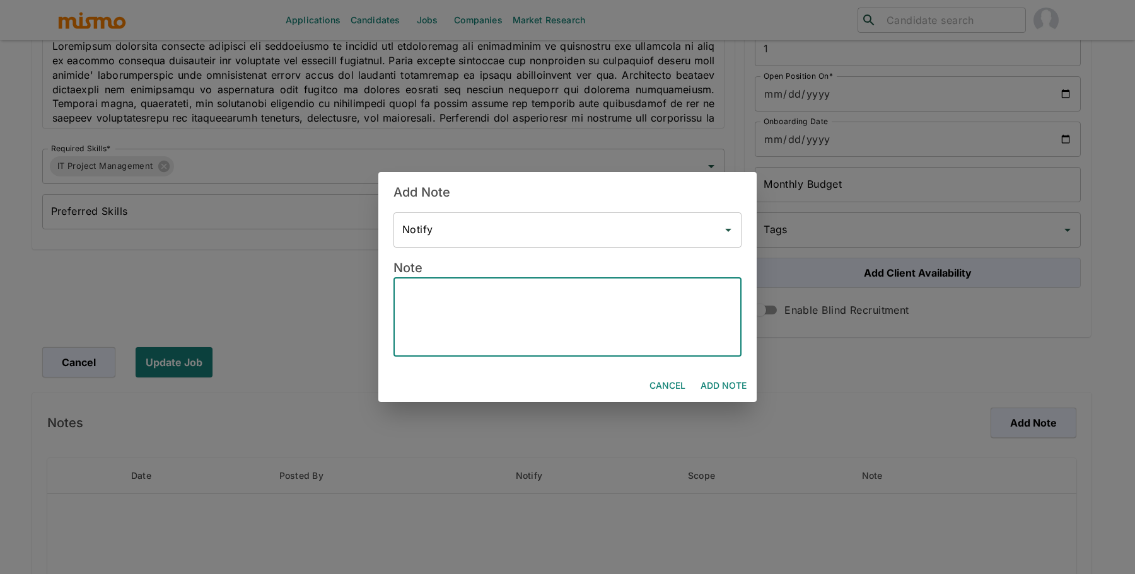
paste textarea "***Position History*** Position created on September 26th Assigned to: Mai, Pao…"
click at [493, 325] on textarea "***Position History*** Position created on September 26th Assigned to: Mai, Pao…" at bounding box center [567, 317] width 330 height 58
click at [492, 335] on textarea "***Position History*** Position created on September 26th Assigned to: Pao Vaca…" at bounding box center [567, 317] width 330 height 58
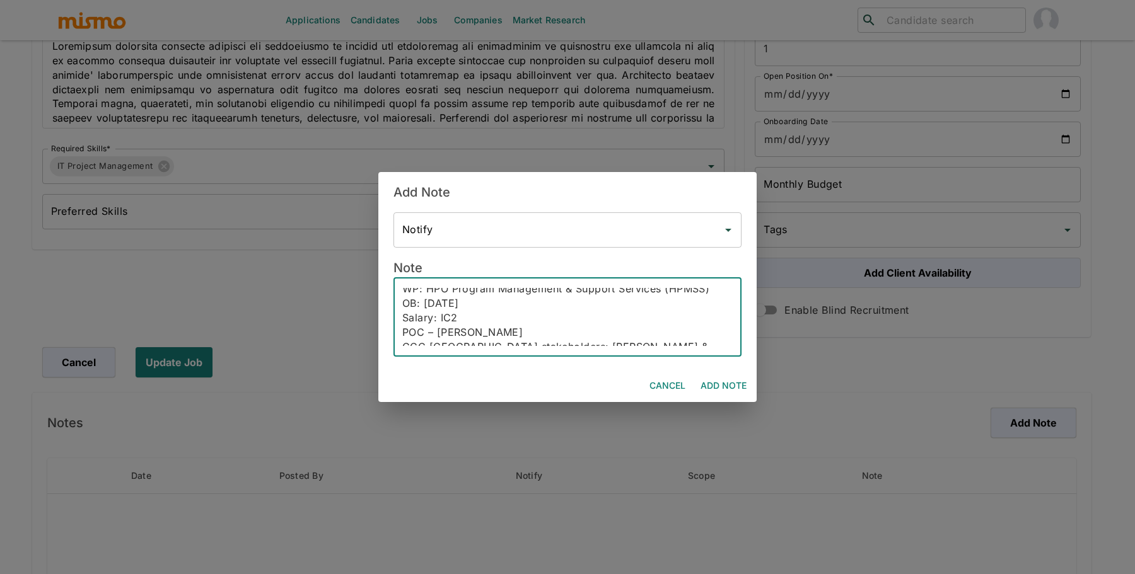
scroll to position [69, 0]
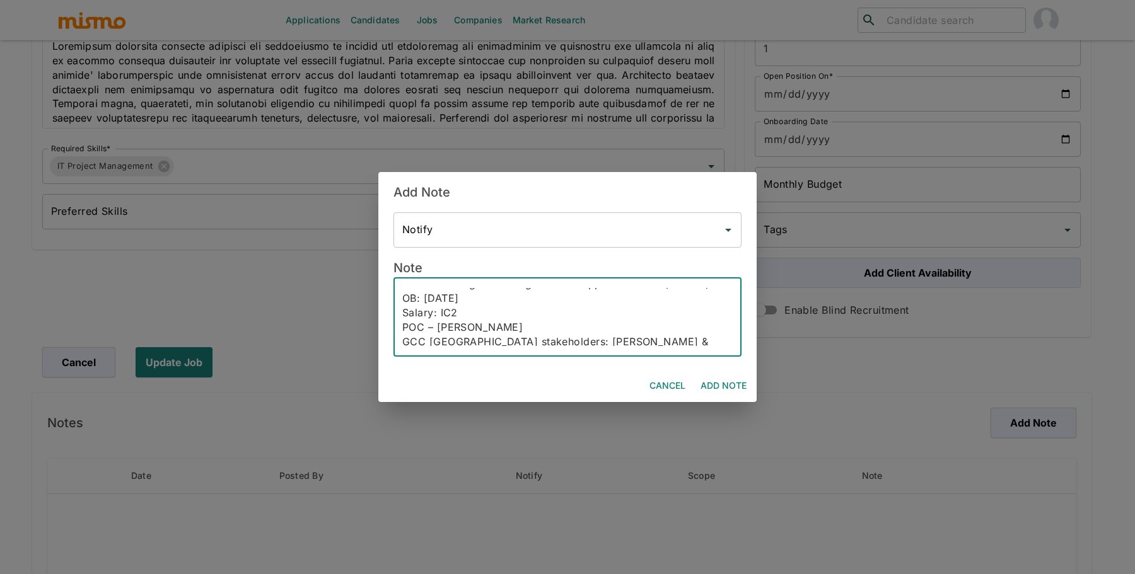
click at [458, 313] on textarea "***Position History*** Position created on September 26th Assigned to: Pao Vaca…" at bounding box center [567, 317] width 330 height 58
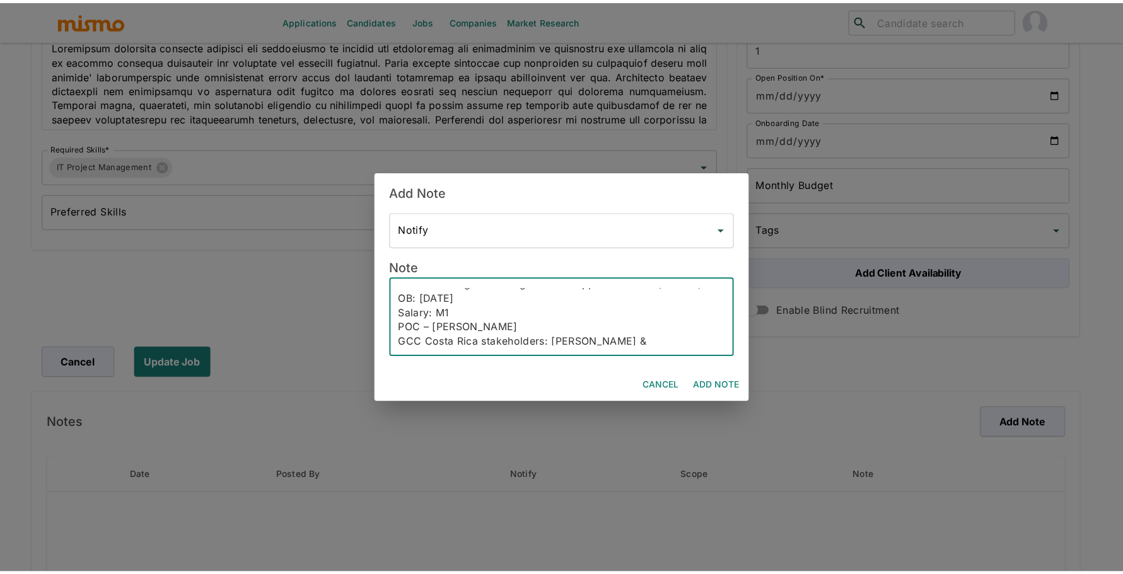
scroll to position [87, 0]
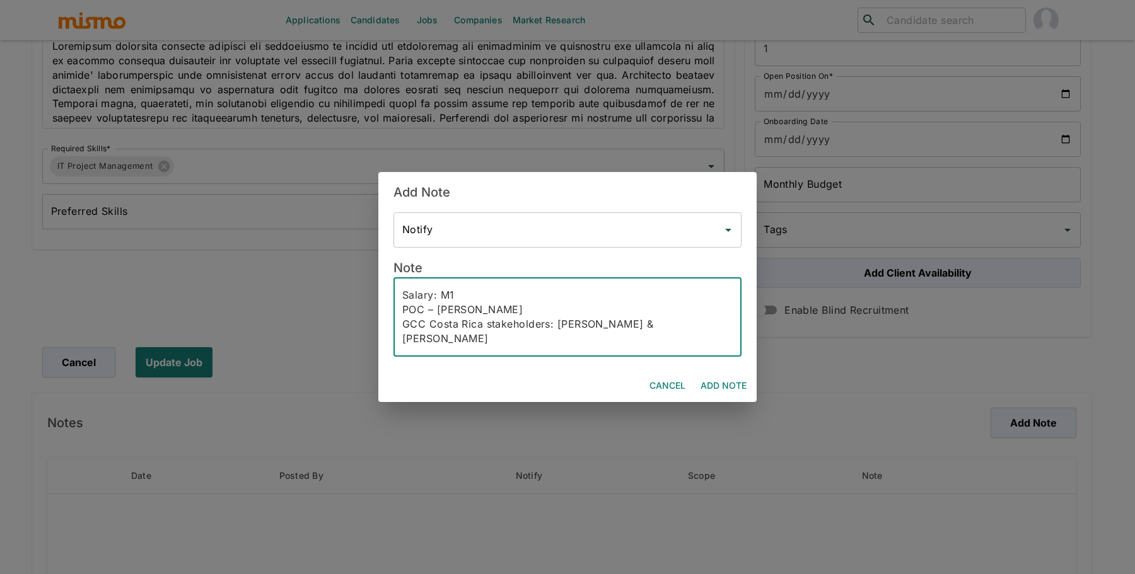
type textarea "***Position History*** Position created on September 26th Assigned to: Pao Vaca…"
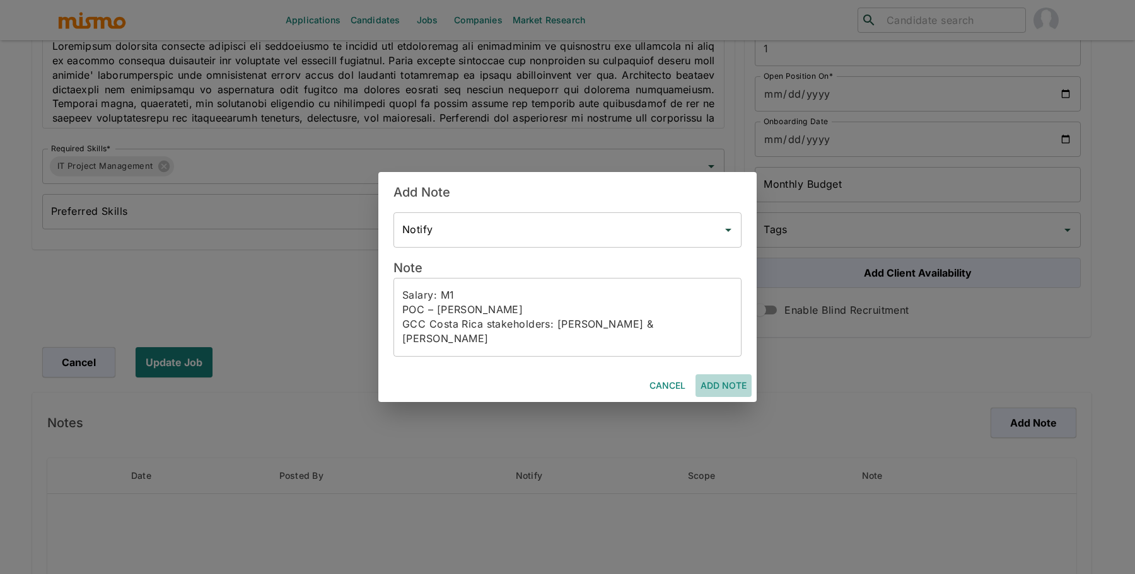
click at [723, 389] on button "Add Note" at bounding box center [724, 386] width 56 height 23
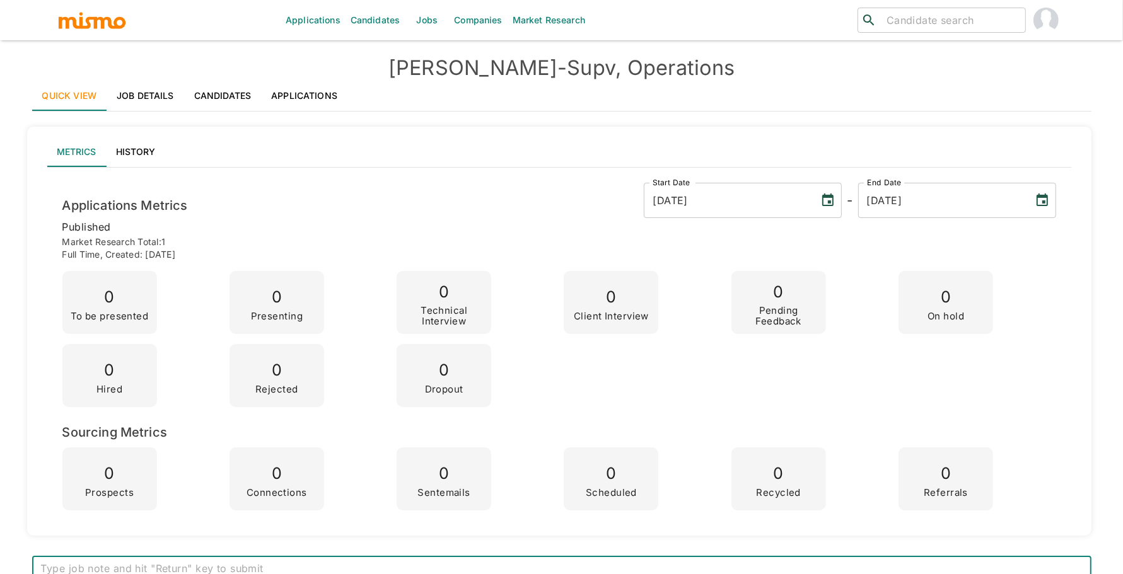
click at [151, 102] on link "Job Details" at bounding box center [146, 96] width 78 height 30
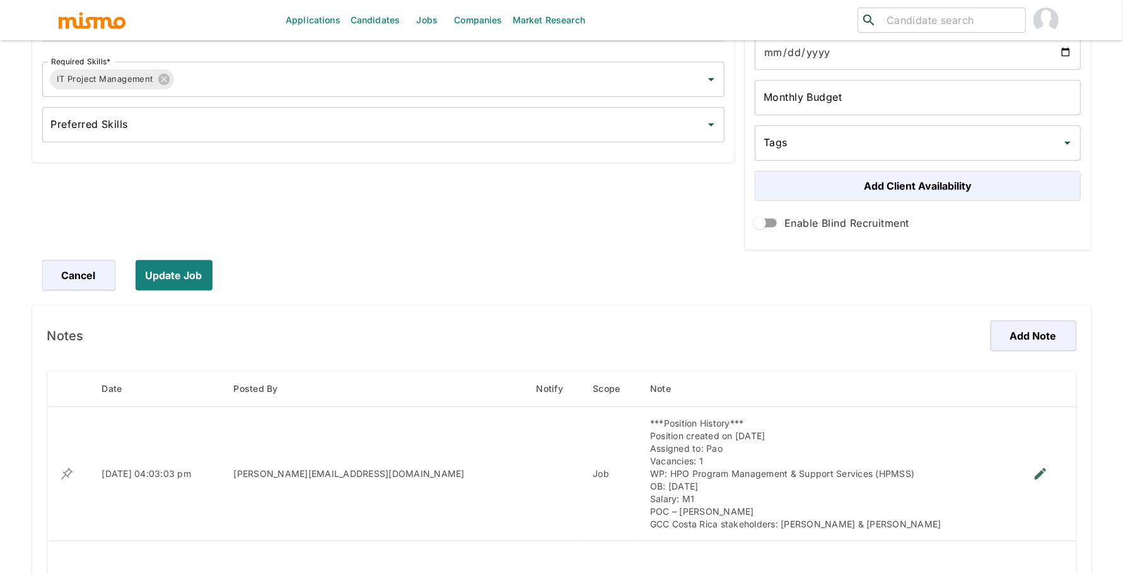
scroll to position [454, 0]
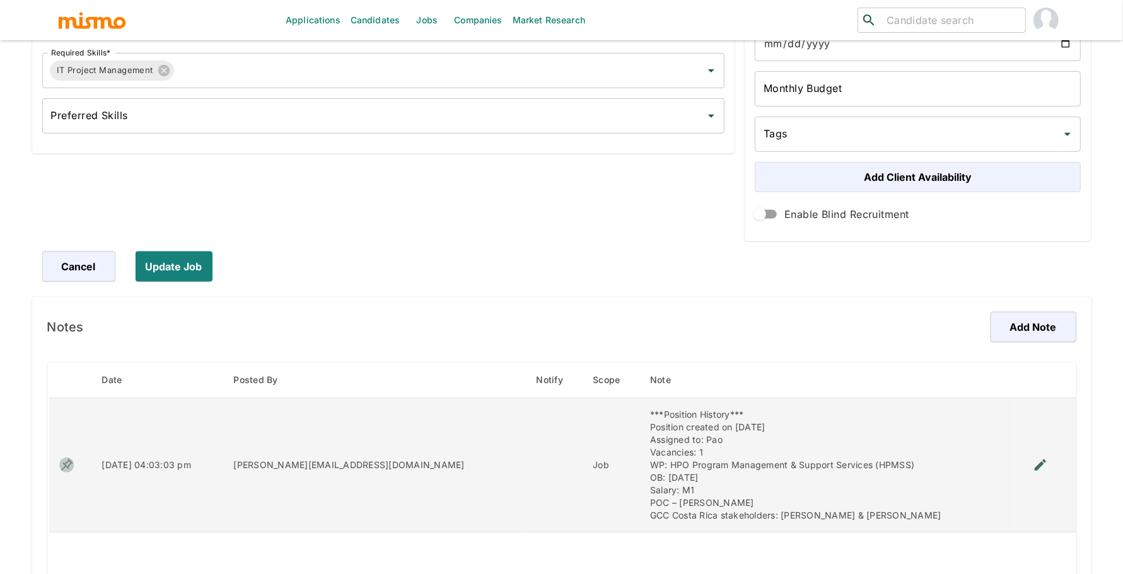
click at [61, 468] on icon "enhanced table" at bounding box center [66, 465] width 15 height 15
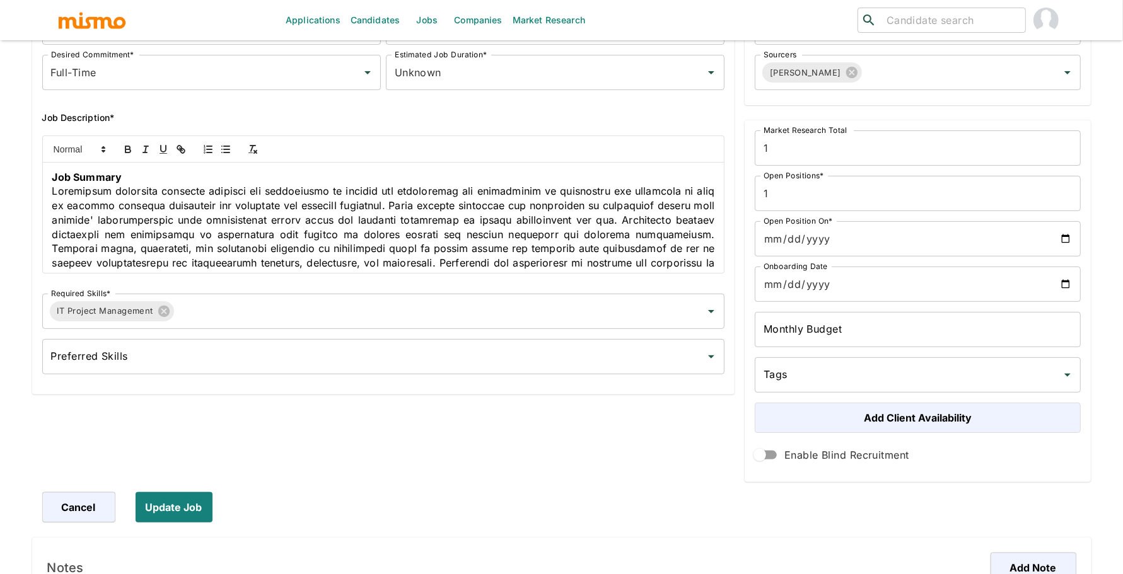
scroll to position [0, 0]
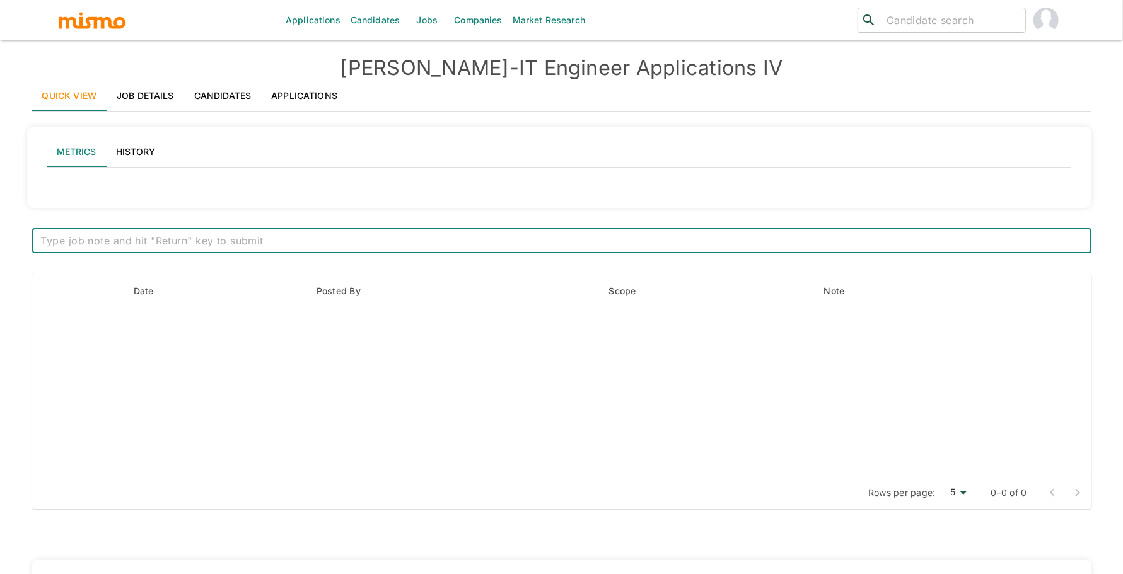
click at [166, 96] on link "Job Details" at bounding box center [146, 96] width 78 height 30
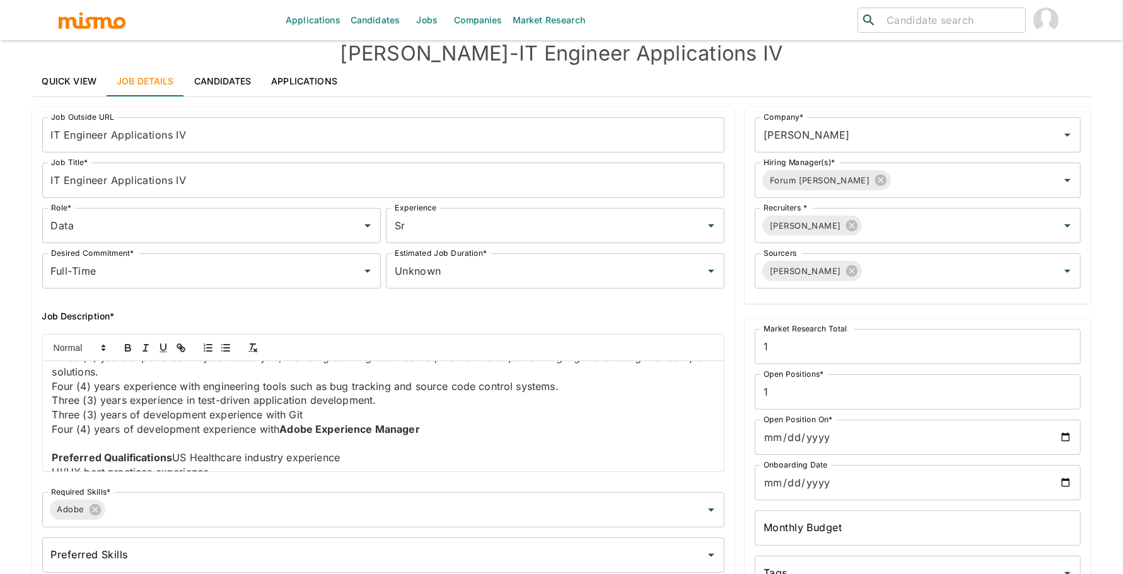
scroll to position [820, 0]
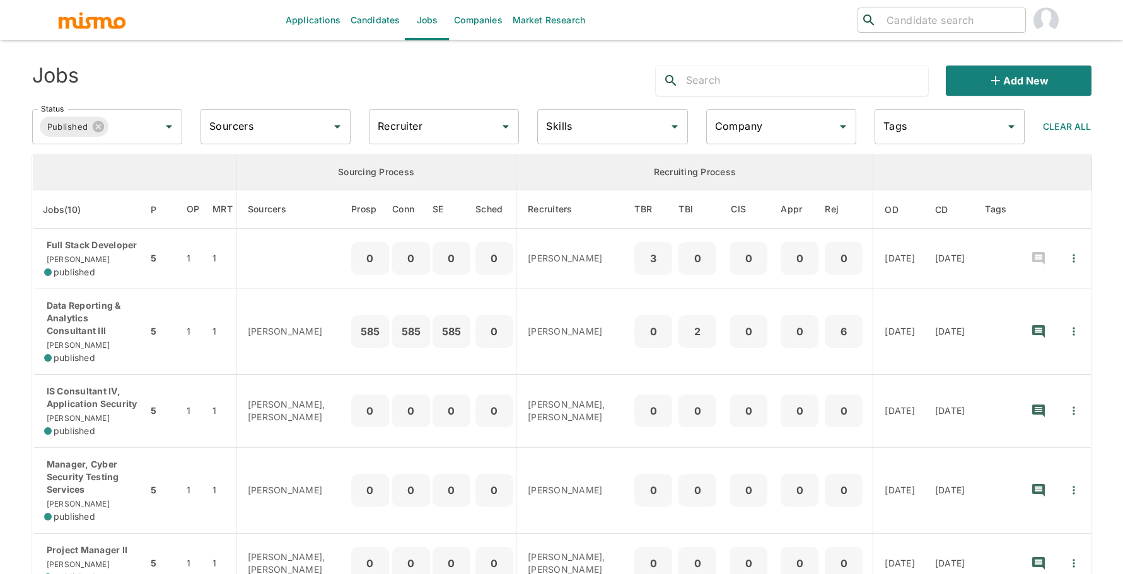
scroll to position [69, 0]
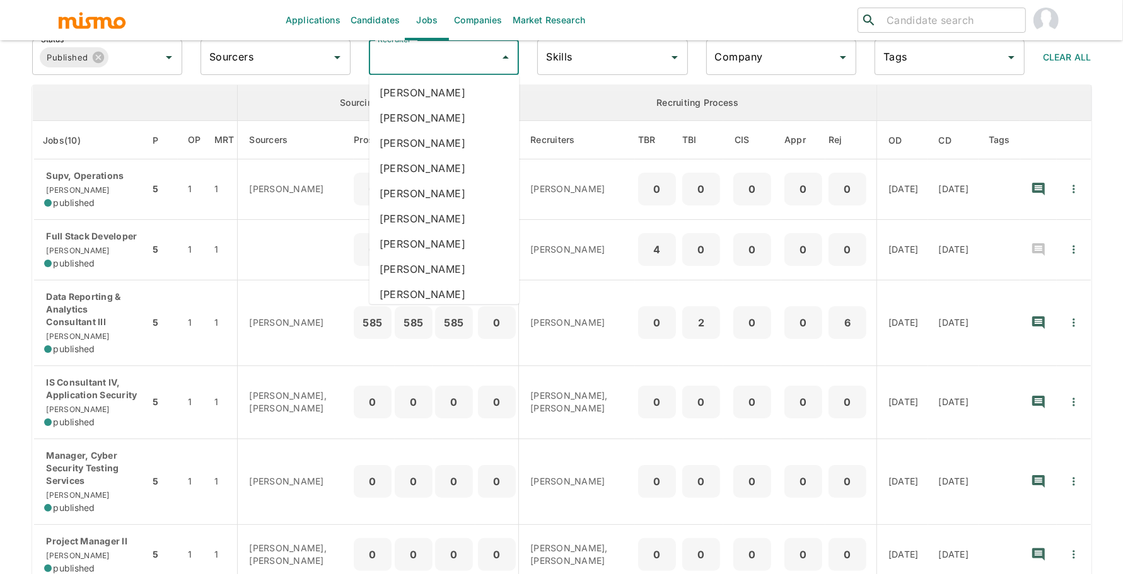
click at [404, 60] on input "Recruiter" at bounding box center [435, 57] width 120 height 24
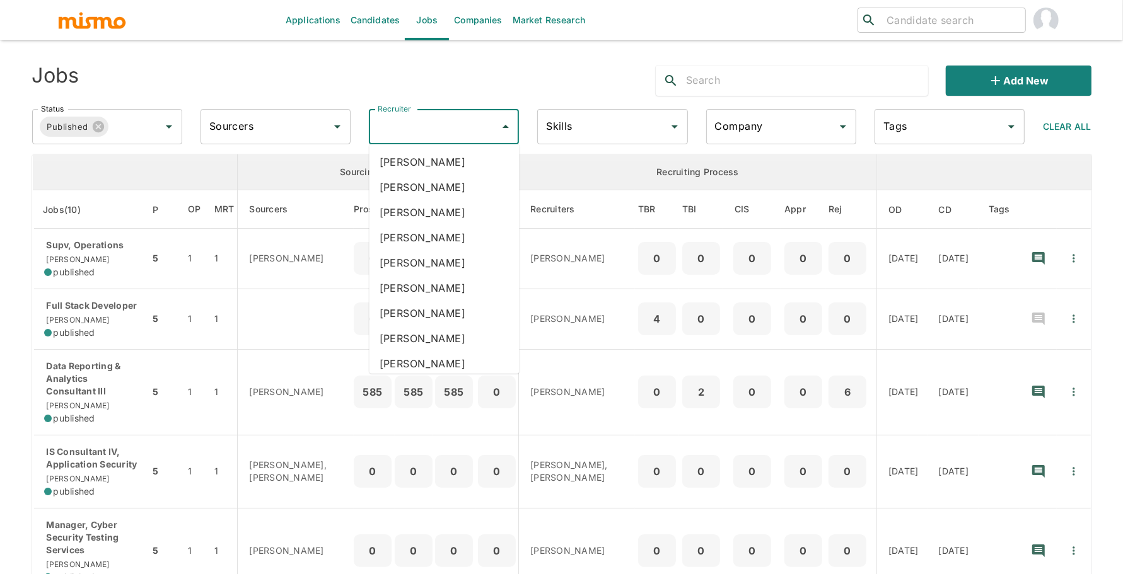
click at [15, 203] on div "Applications Candidates Jobs Companies Market Research ​ ​ Jobs Add new Status …" at bounding box center [561, 302] width 1123 height 605
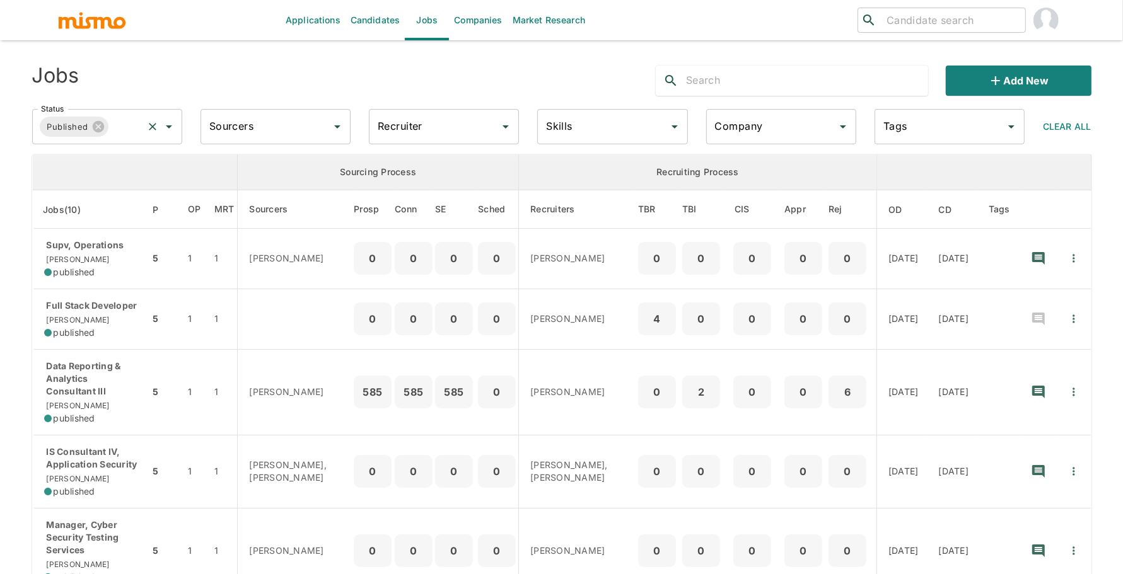
click at [127, 134] on input "Status" at bounding box center [125, 127] width 30 height 24
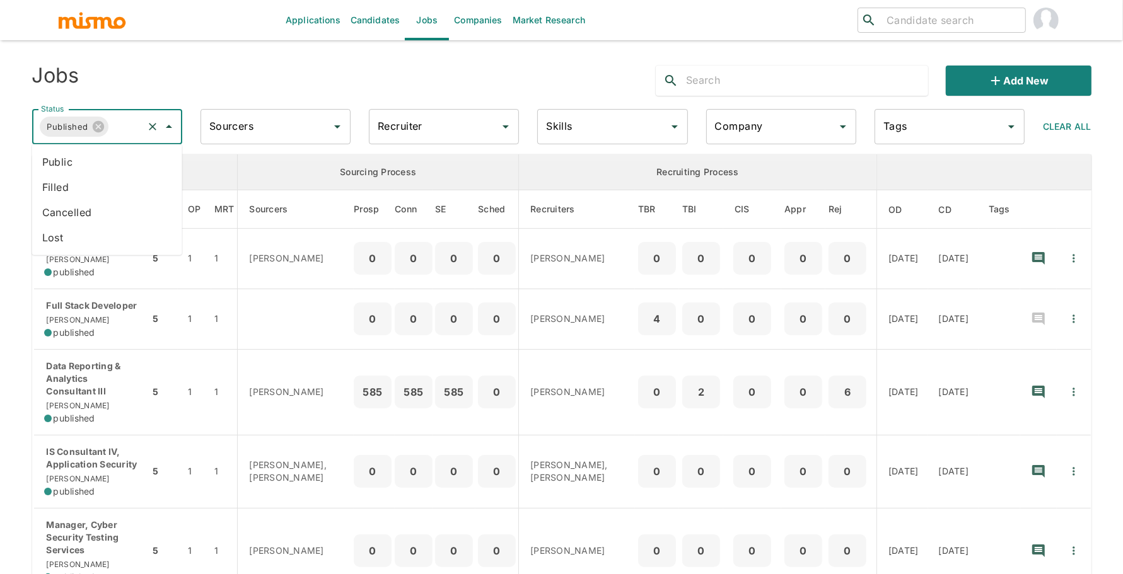
click at [125, 159] on li "Public" at bounding box center [107, 161] width 150 height 25
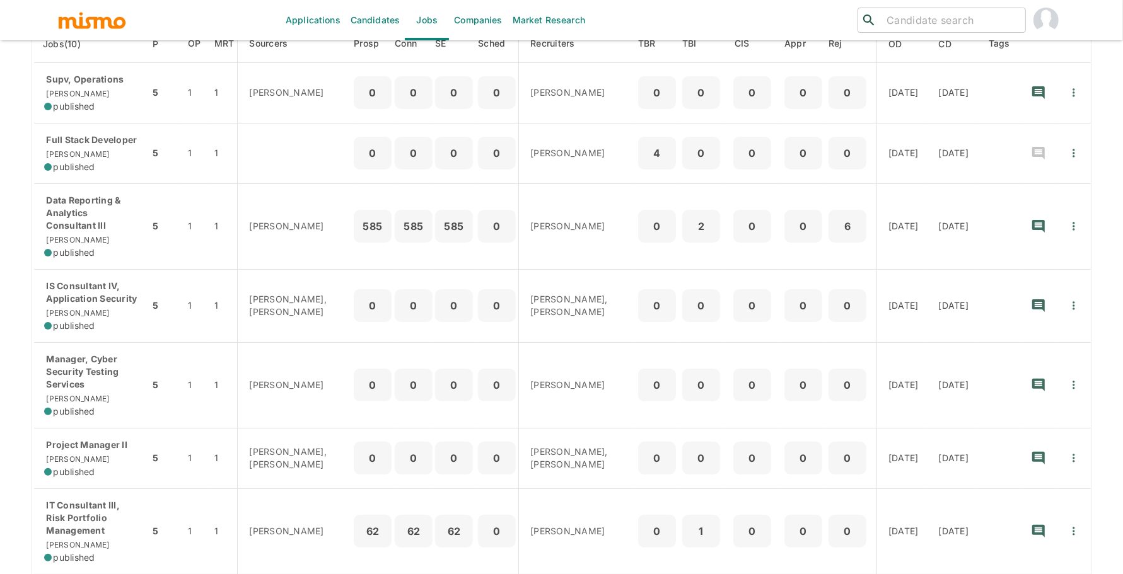
scroll to position [191, 0]
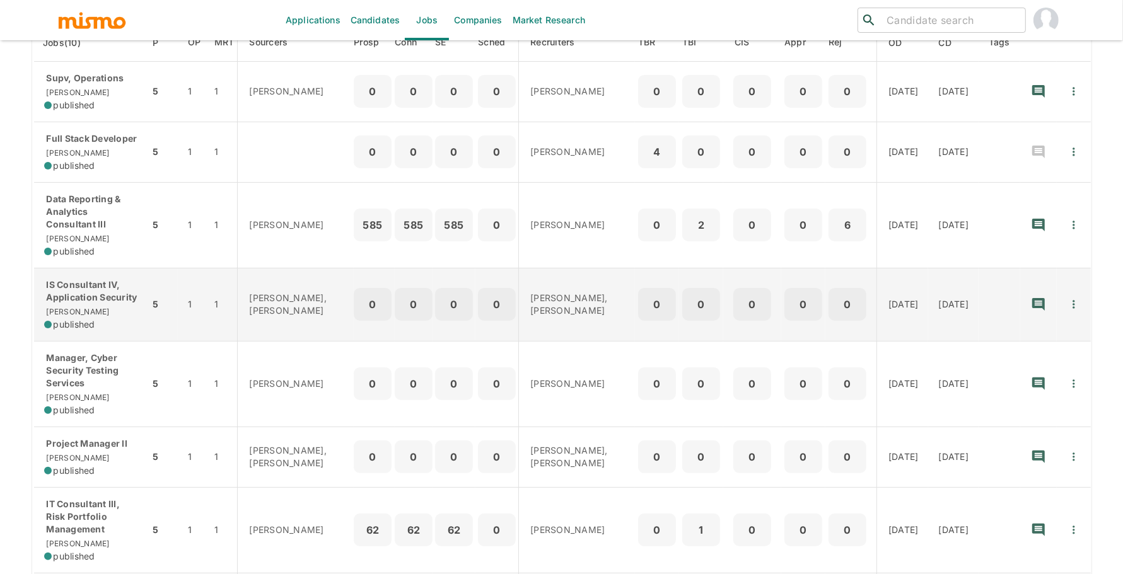
click at [113, 293] on p "IS Consultant IV, Application Security" at bounding box center [91, 291] width 95 height 25
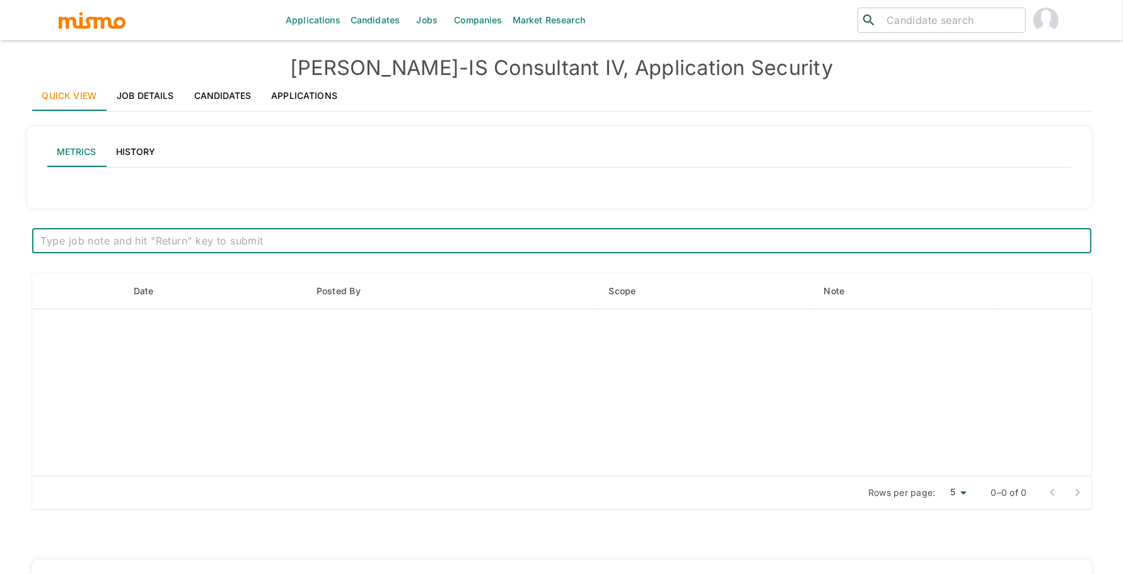
click at [131, 103] on link "Job Details" at bounding box center [146, 96] width 78 height 30
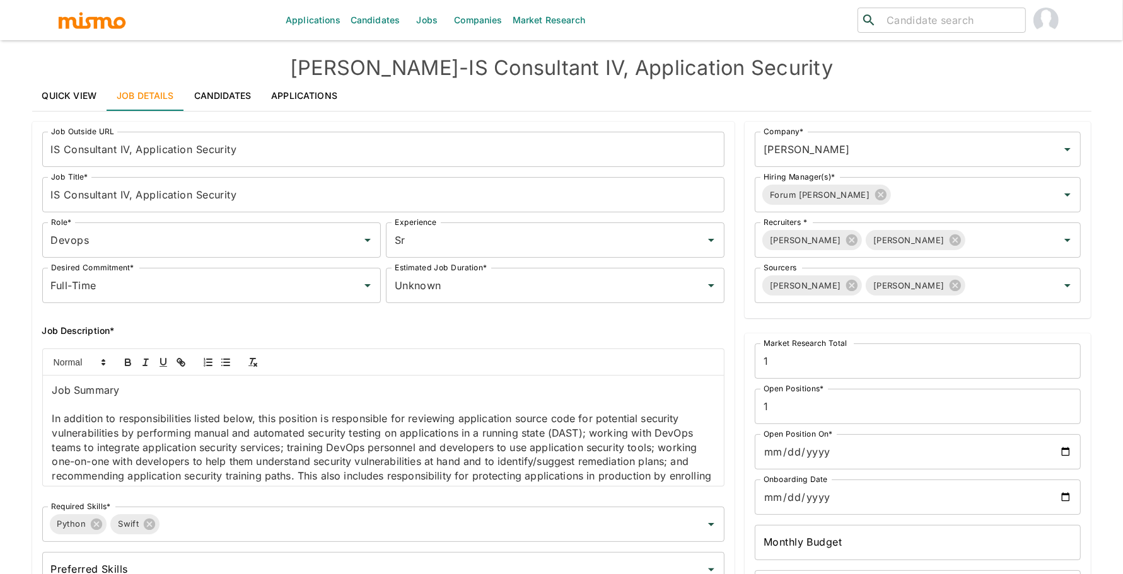
click at [61, 150] on input "IS Consultant IV, Application Security" at bounding box center [383, 149] width 683 height 35
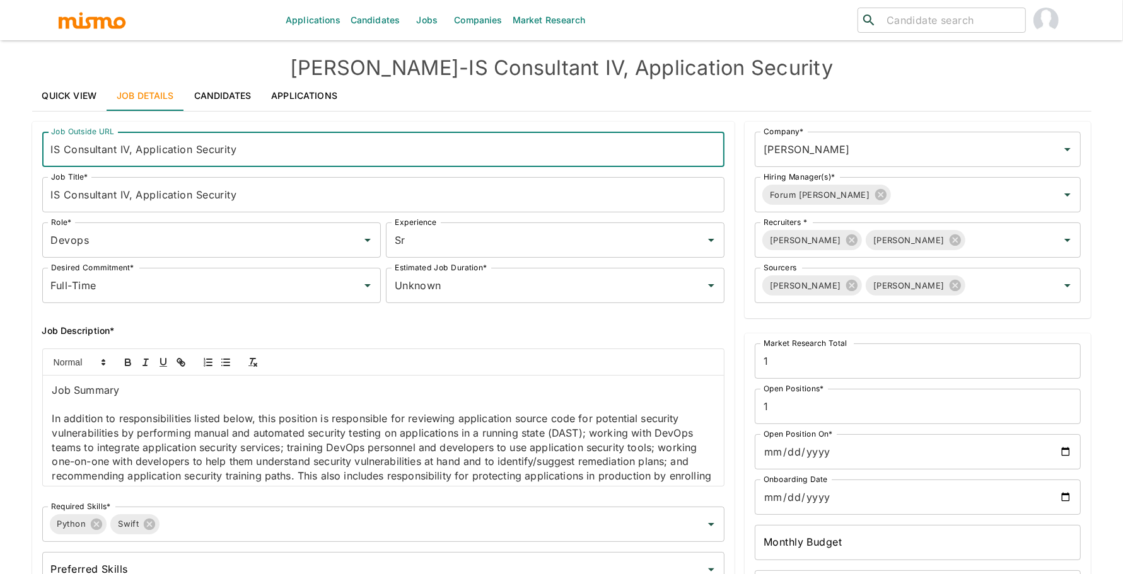
click at [64, 153] on input "IS Consultant IV, Application Security" at bounding box center [383, 149] width 683 height 35
type input "IT Consultant IV, Application Security"
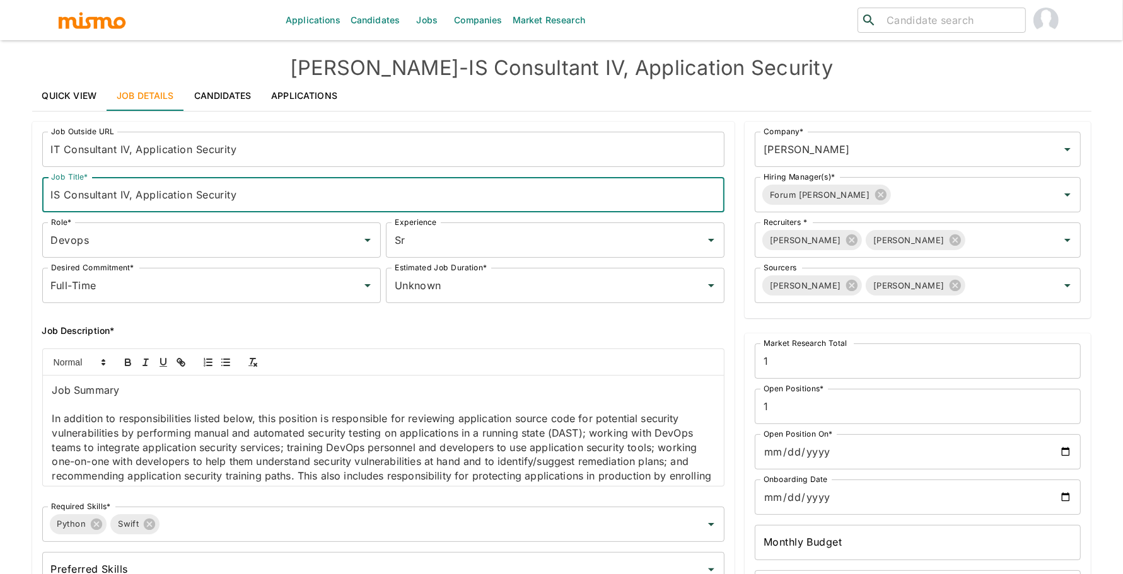
click at [60, 199] on input "IS Consultant IV, Application Security" at bounding box center [383, 194] width 683 height 35
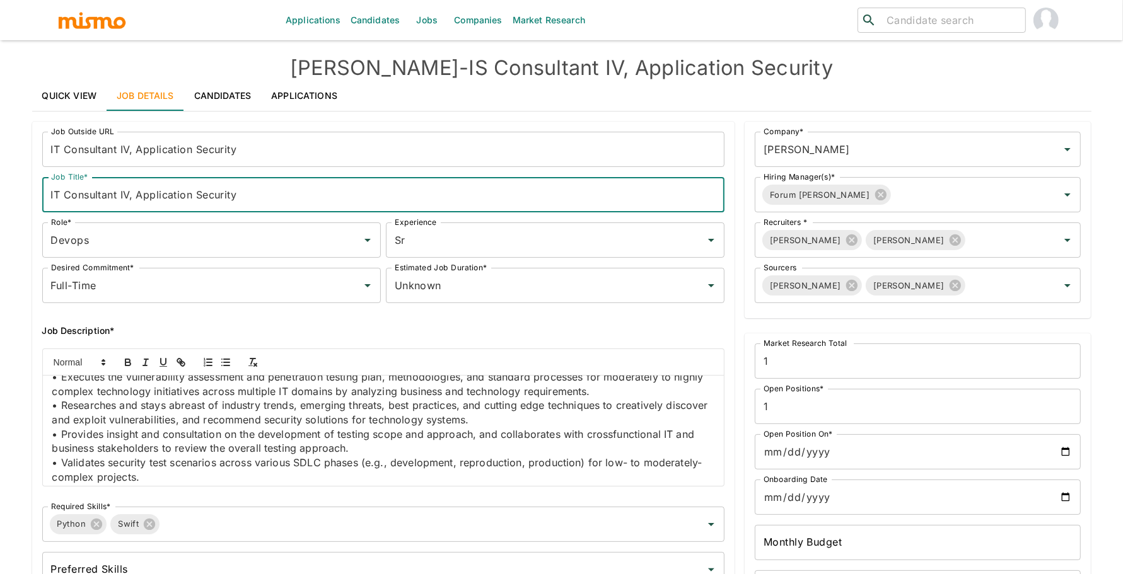
scroll to position [612, 0]
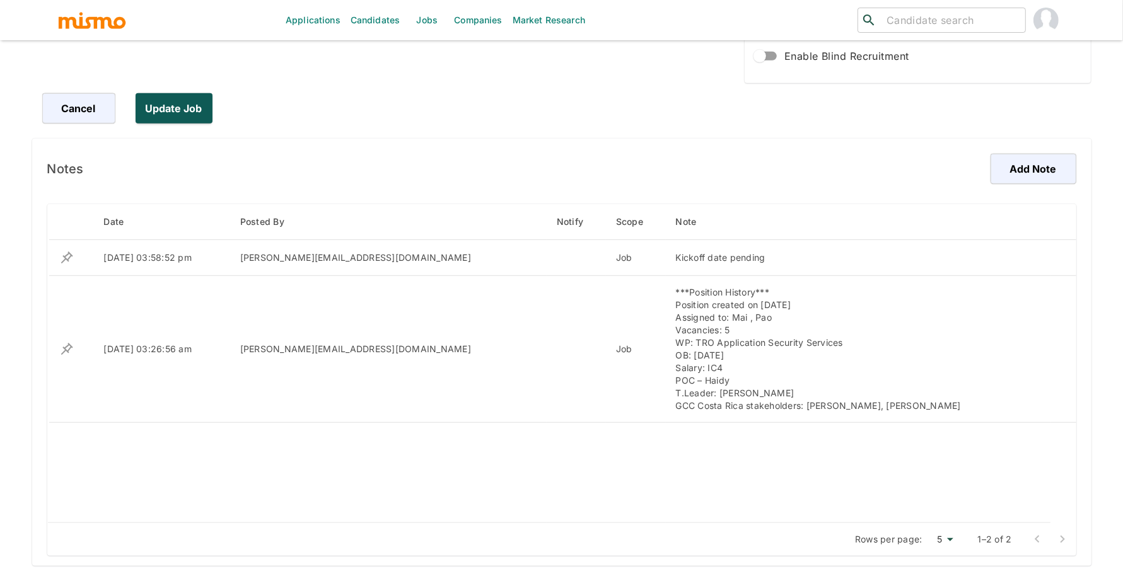
type input "IT Consultant IV, Application Security"
click at [195, 103] on button "Update Job" at bounding box center [177, 108] width 82 height 30
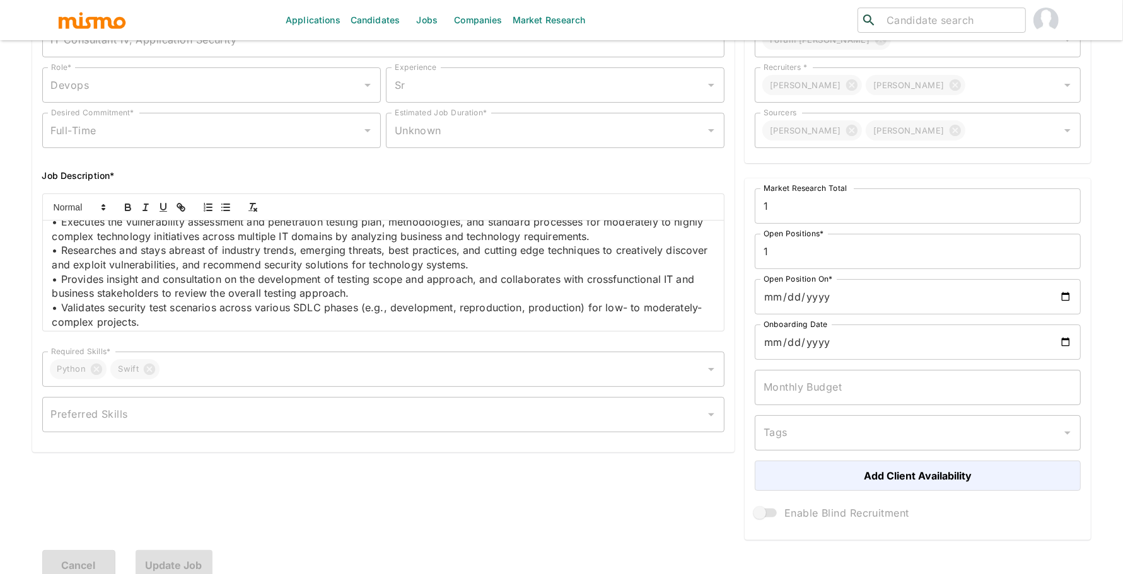
scroll to position [0, 0]
